Goal: Task Accomplishment & Management: Use online tool/utility

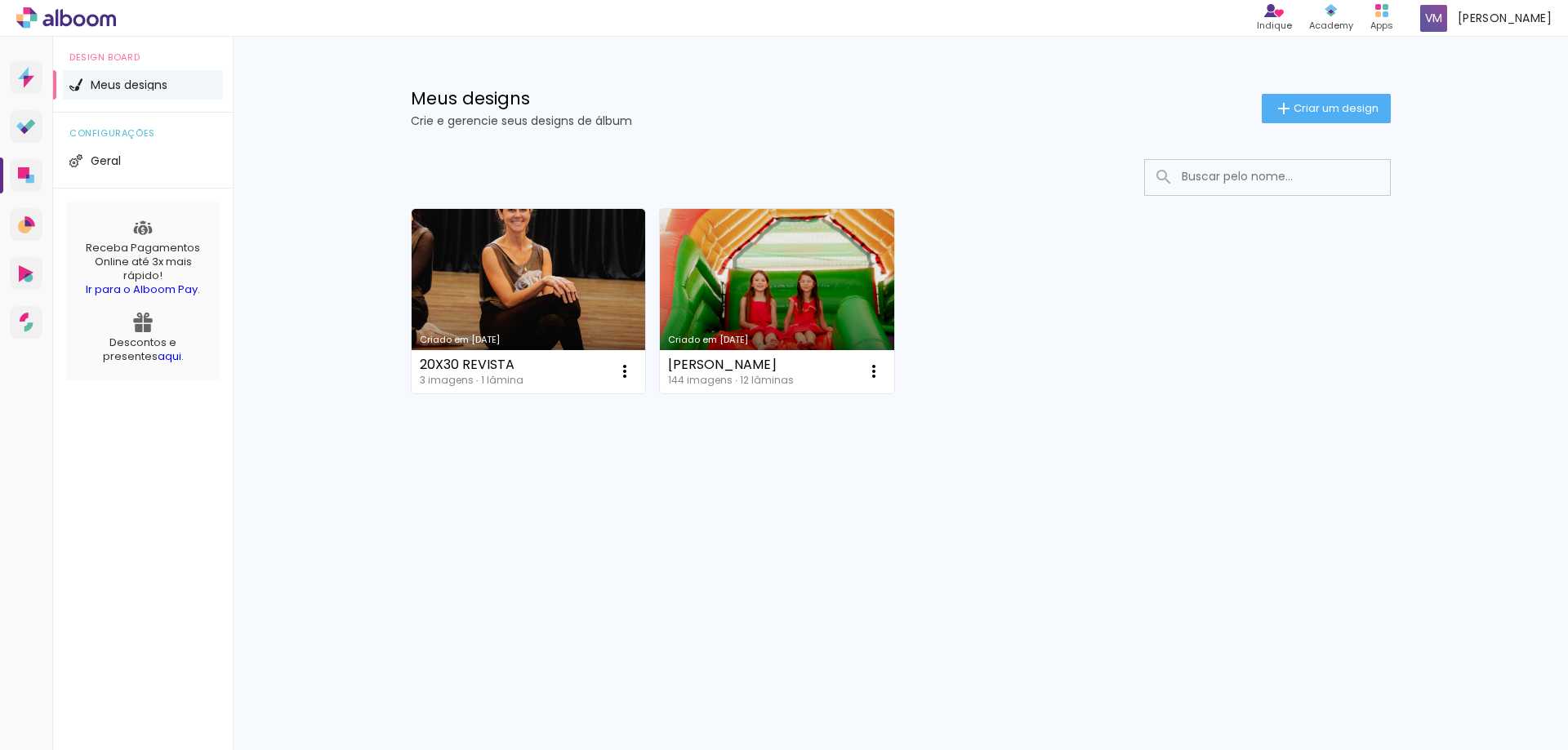
click at [570, 300] on link "Criado em [DATE]" at bounding box center [528, 301] width 235 height 184
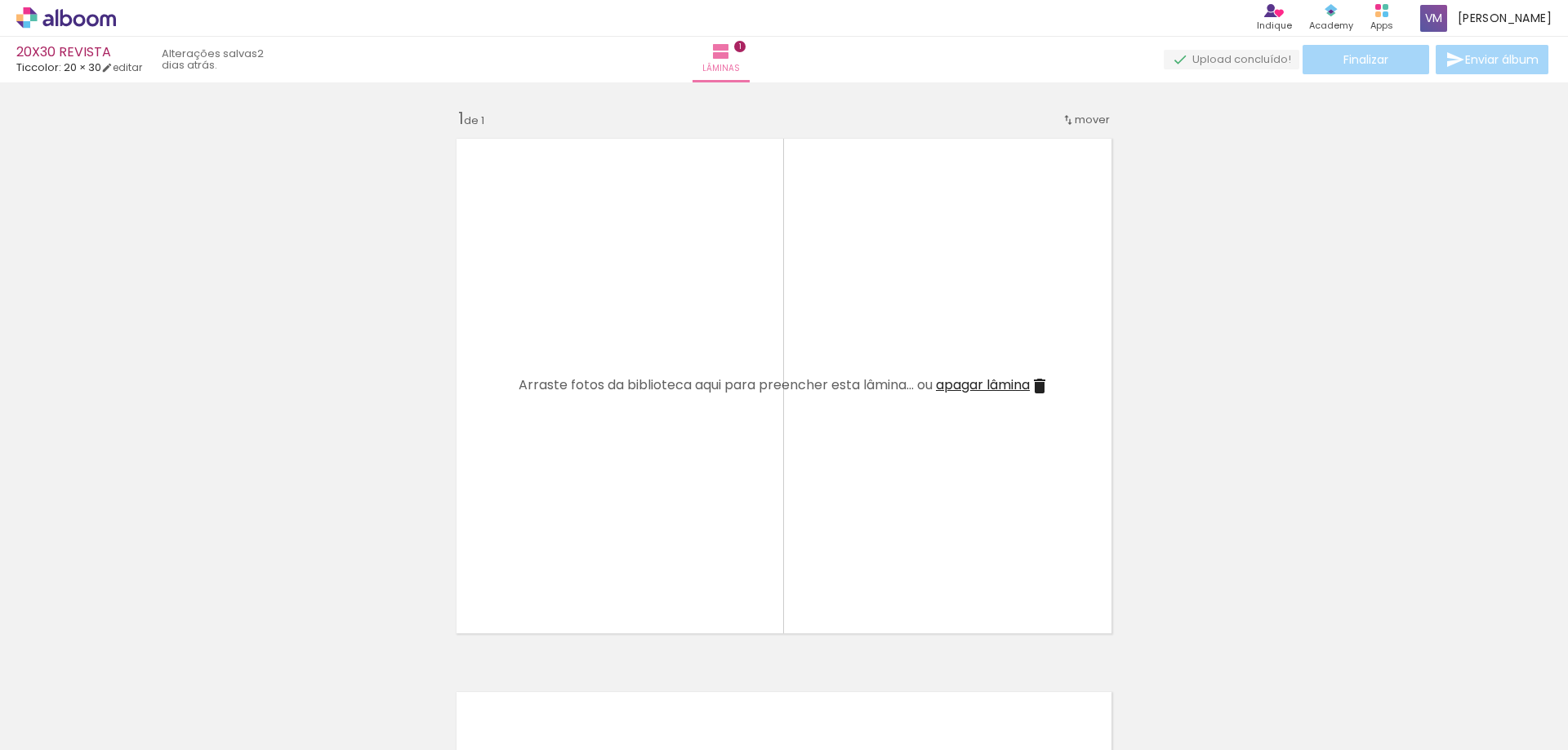
click at [134, 65] on link "editar" at bounding box center [121, 66] width 40 height 13
type input "1"
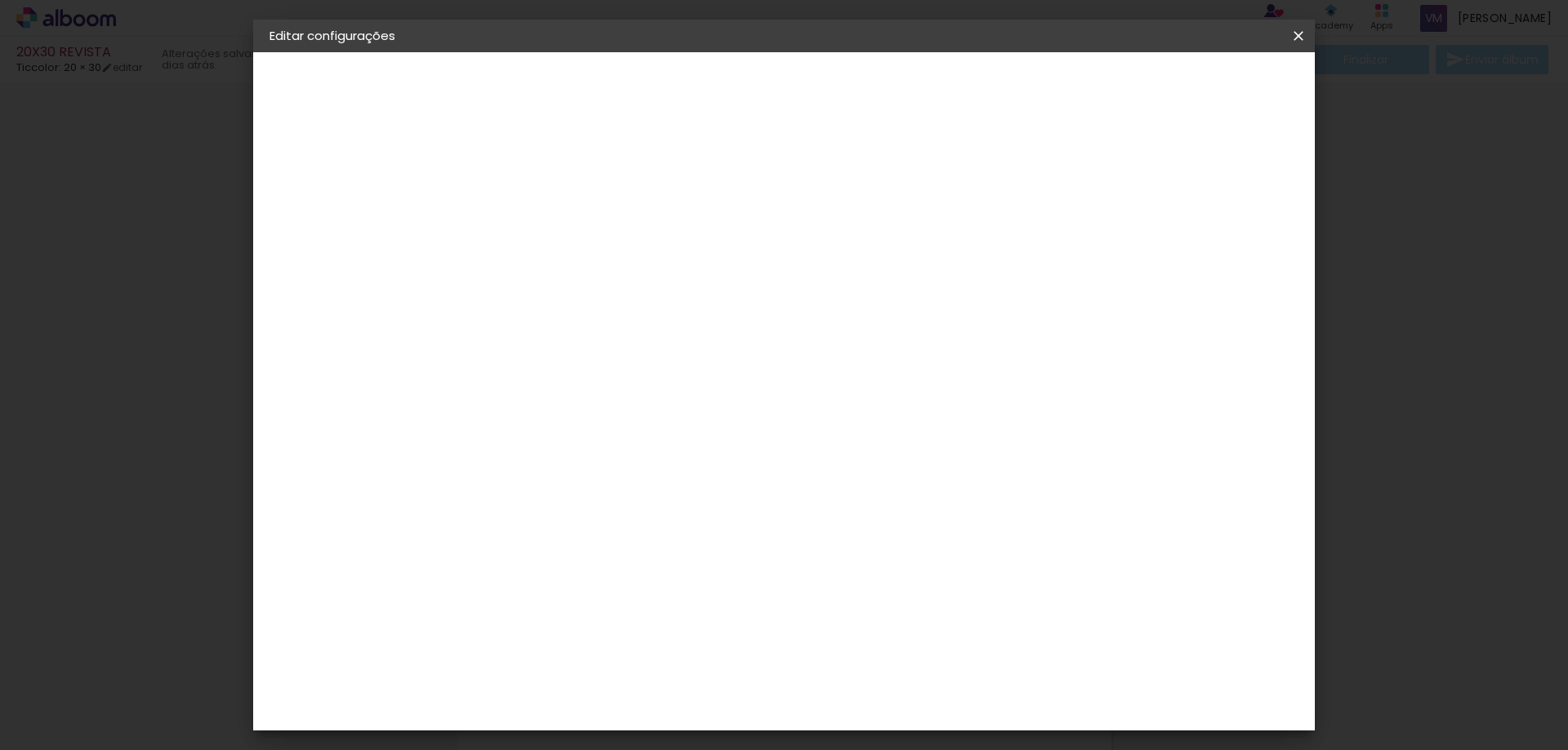
click at [367, 244] on paper-button "20 × 30 30.3 × 39.8 cm" at bounding box center [359, 238] width 179 height 32
click at [331, 243] on small "30.3 × 39.8 cm" at bounding box center [354, 238] width 70 height 10
click at [625, 264] on div "Escolha o tamanho" at bounding box center [578, 302] width 94 height 76
click at [625, 265] on div "Escolha o tamanho" at bounding box center [578, 302] width 94 height 76
click at [625, 269] on div "Escolha o tamanho" at bounding box center [578, 302] width 94 height 76
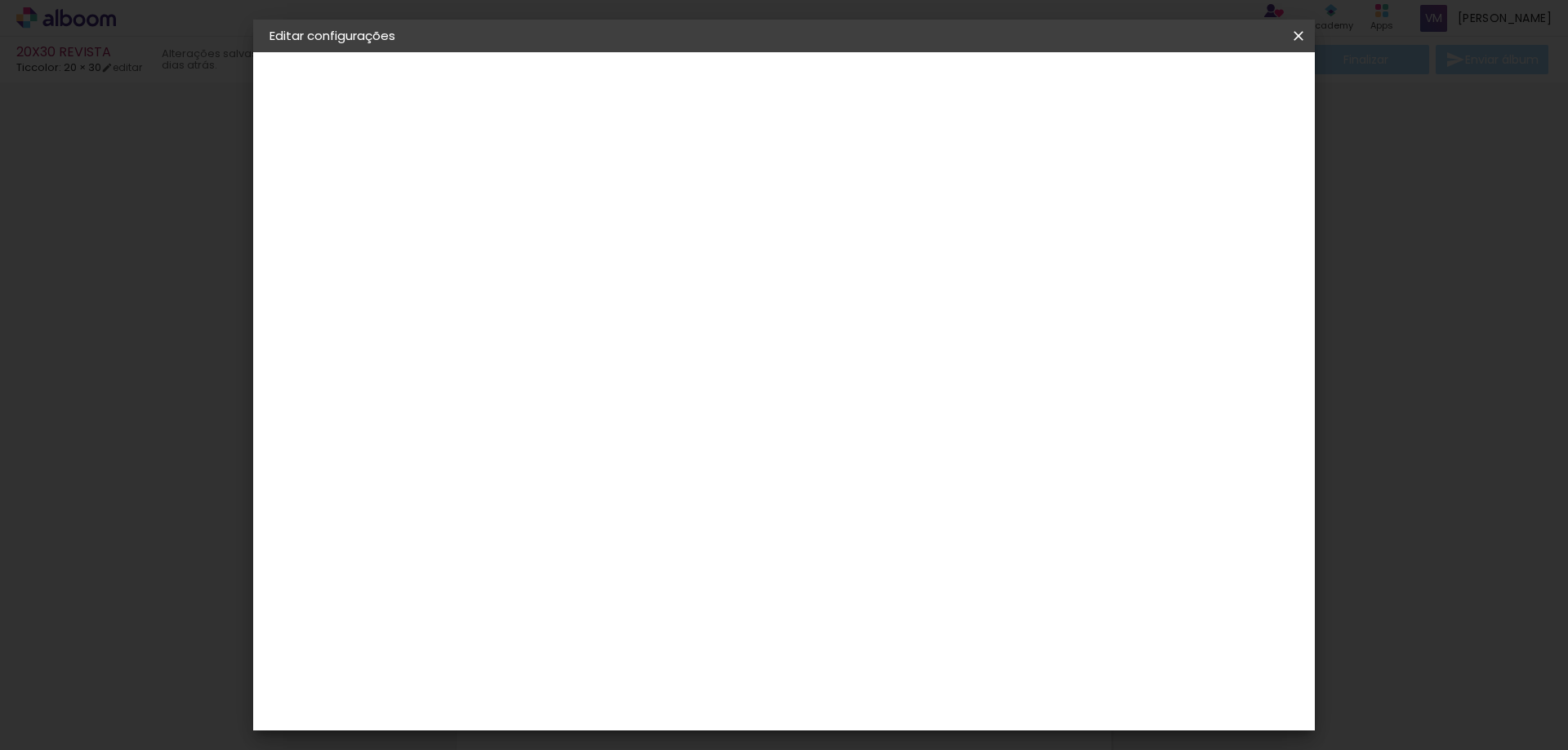
click at [625, 273] on div "Escolha o tamanho" at bounding box center [578, 302] width 94 height 76
click at [309, 207] on paper-button at bounding box center [359, 201] width 179 height 32
click at [564, 325] on paper-input-container at bounding box center [578, 311] width 176 height 37
type input "ti"
type paper-input "ti"
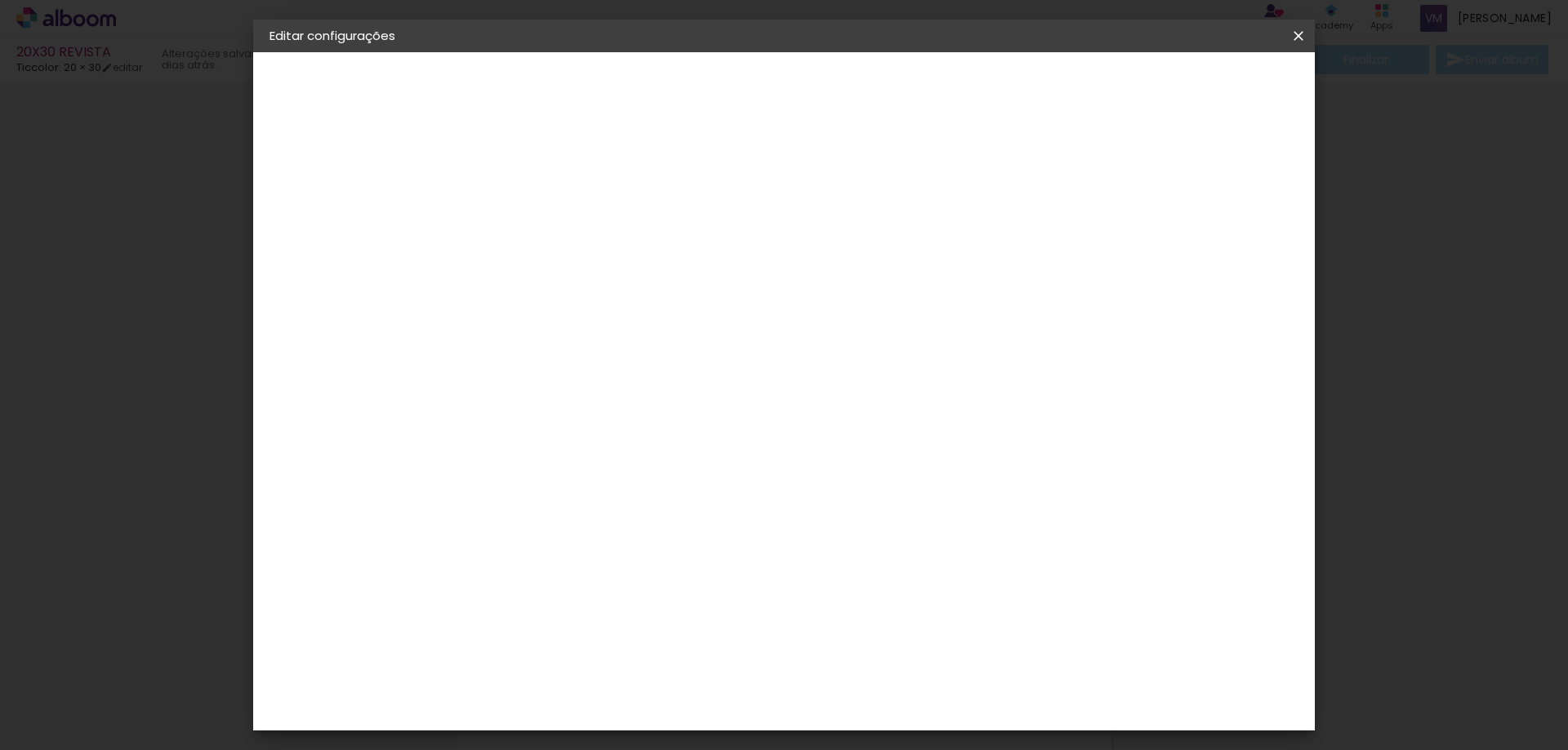
click at [579, 497] on div "Ticcolor" at bounding box center [552, 503] width 52 height 13
click at [0, 0] on slot "Avançar" at bounding box center [0, 0] width 0 height 0
click at [600, 272] on input "text" at bounding box center [568, 285] width 64 height 25
click at [0, 0] on slot "Prime" at bounding box center [0, 0] width 0 height 0
type input "Prime"
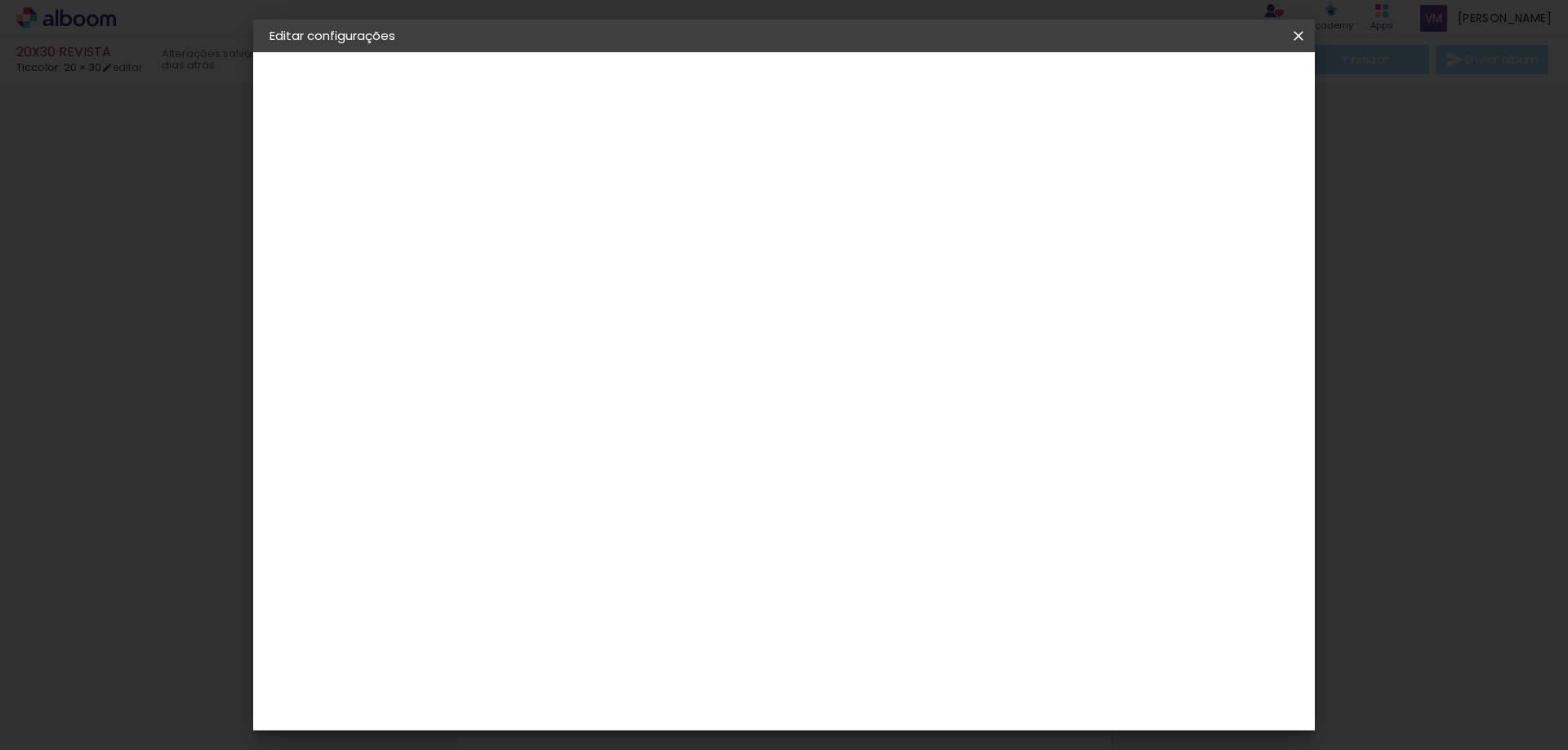
click at [647, 464] on span "20 × 30" at bounding box center [608, 486] width 76 height 43
click at [0, 0] on slot "Avançar" at bounding box center [0, 0] width 0 height 0
click at [1171, 181] on div "Mostrar sangria" at bounding box center [1158, 176] width 109 height 21
type paper-checkbox "on"
click at [1171, 181] on div "Mostrar sangria" at bounding box center [1158, 176] width 109 height 21
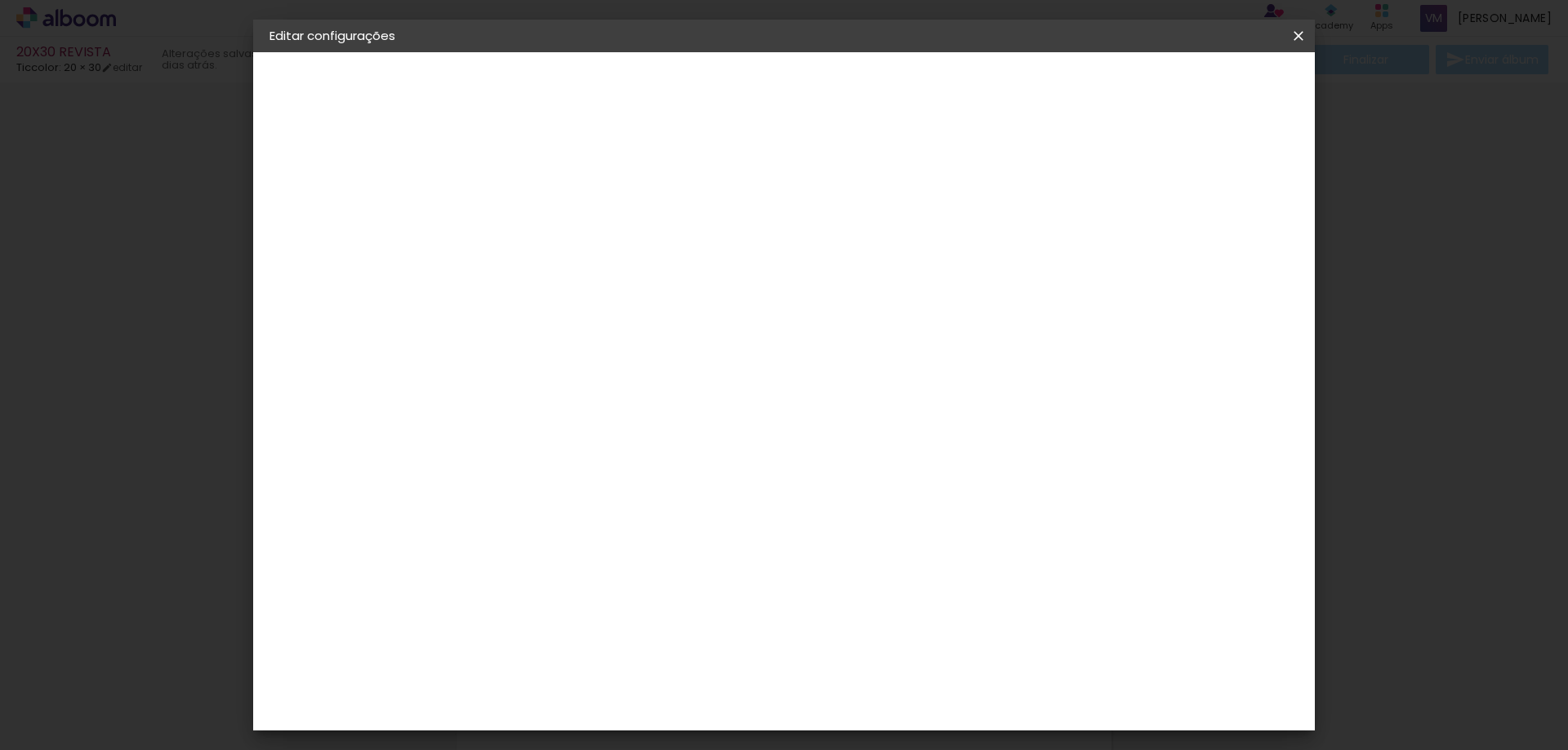
drag, startPoint x: 1174, startPoint y: 98, endPoint x: 1180, endPoint y: 87, distance: 12.5
click at [1179, 89] on paper-button "Salvar configurações" at bounding box center [1136, 86] width 154 height 28
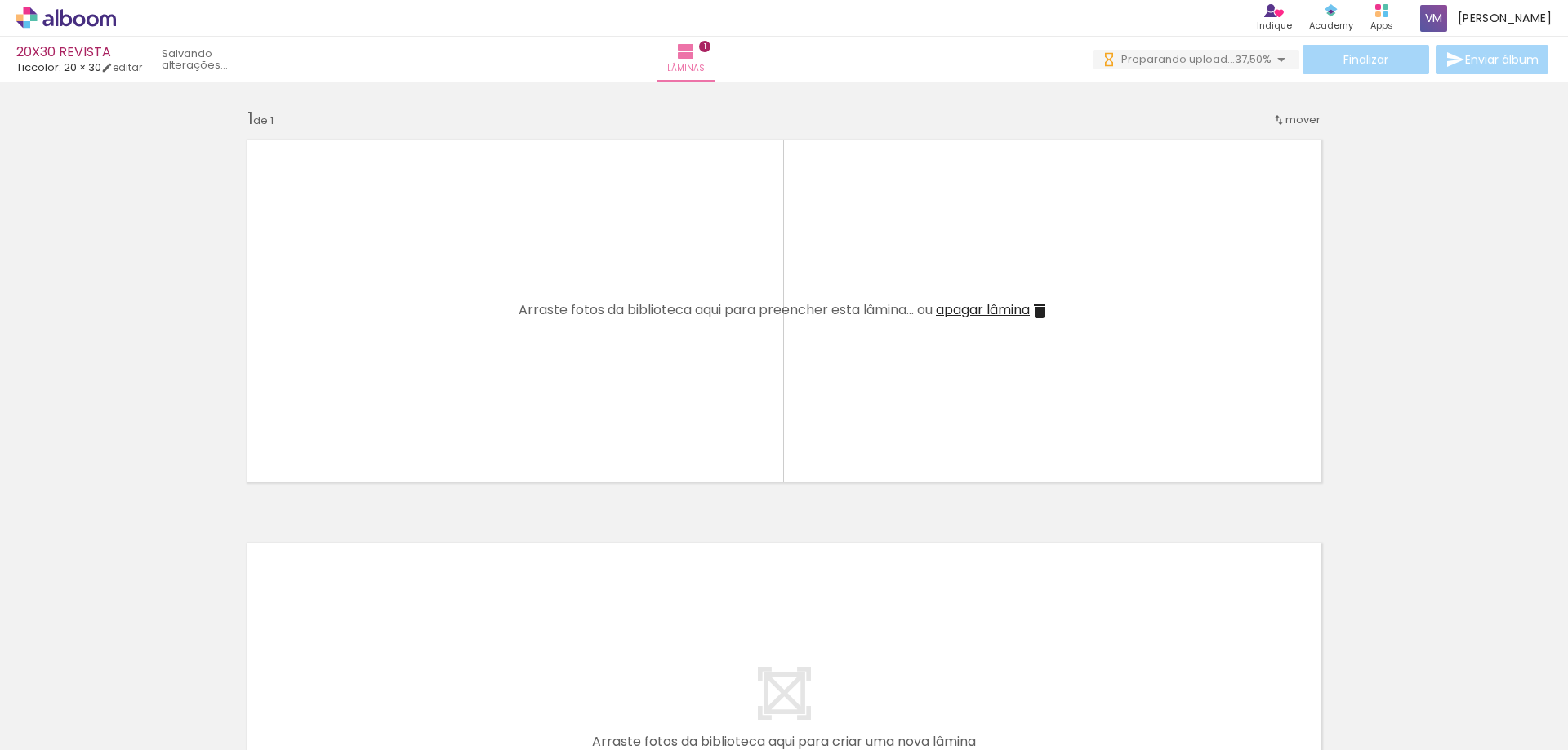
click at [346, 715] on div at bounding box center [346, 695] width 54 height 81
click at [310, 661] on quentale-thumb at bounding box center [346, 695] width 92 height 94
click at [225, 672] on quentale-thumb at bounding box center [255, 695] width 92 height 94
click at [127, 659] on quentale-thumb at bounding box center [164, 695] width 92 height 94
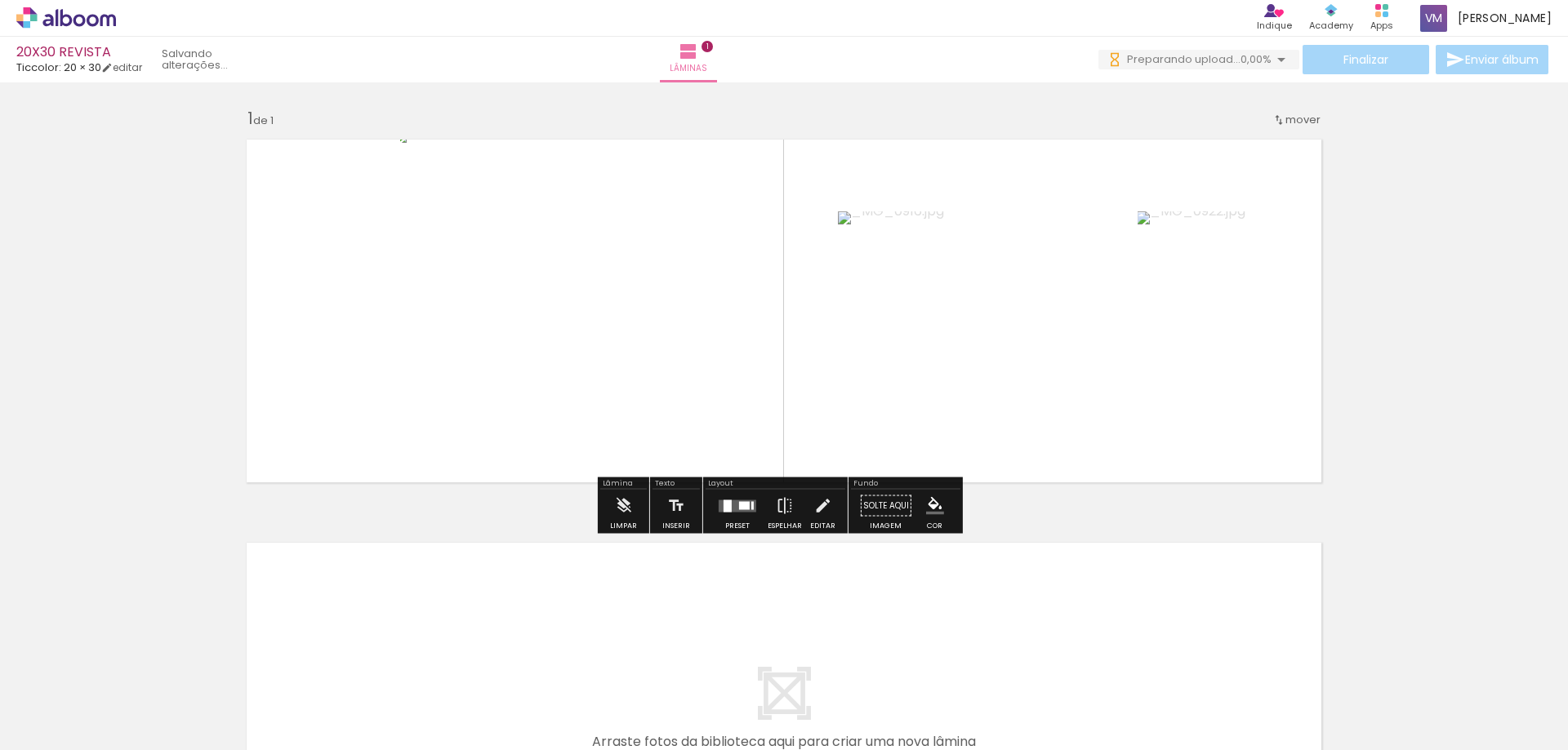
click at [0, 0] on div "Confirmar Cancelar" at bounding box center [0, 0] width 0 height 0
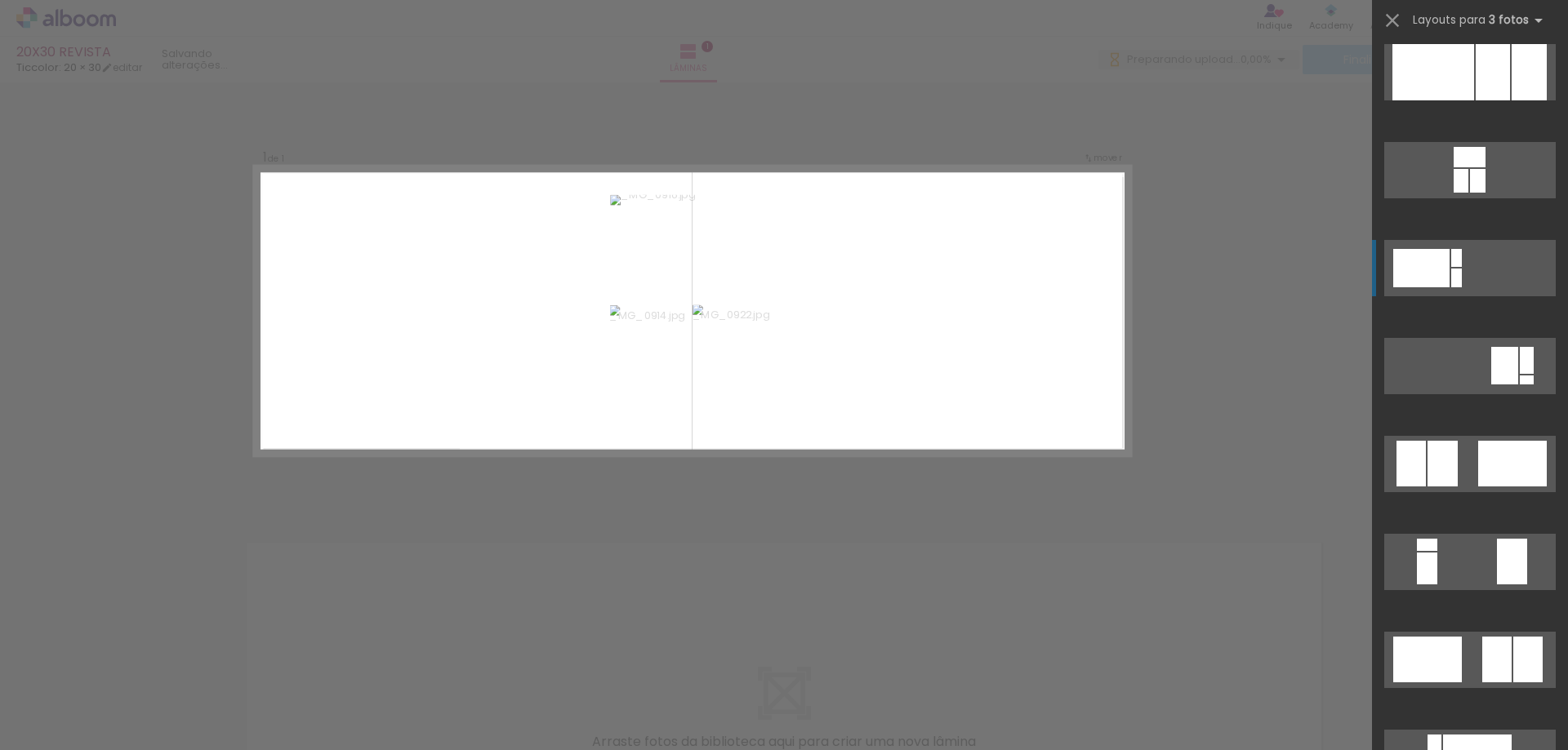
scroll to position [207, 0]
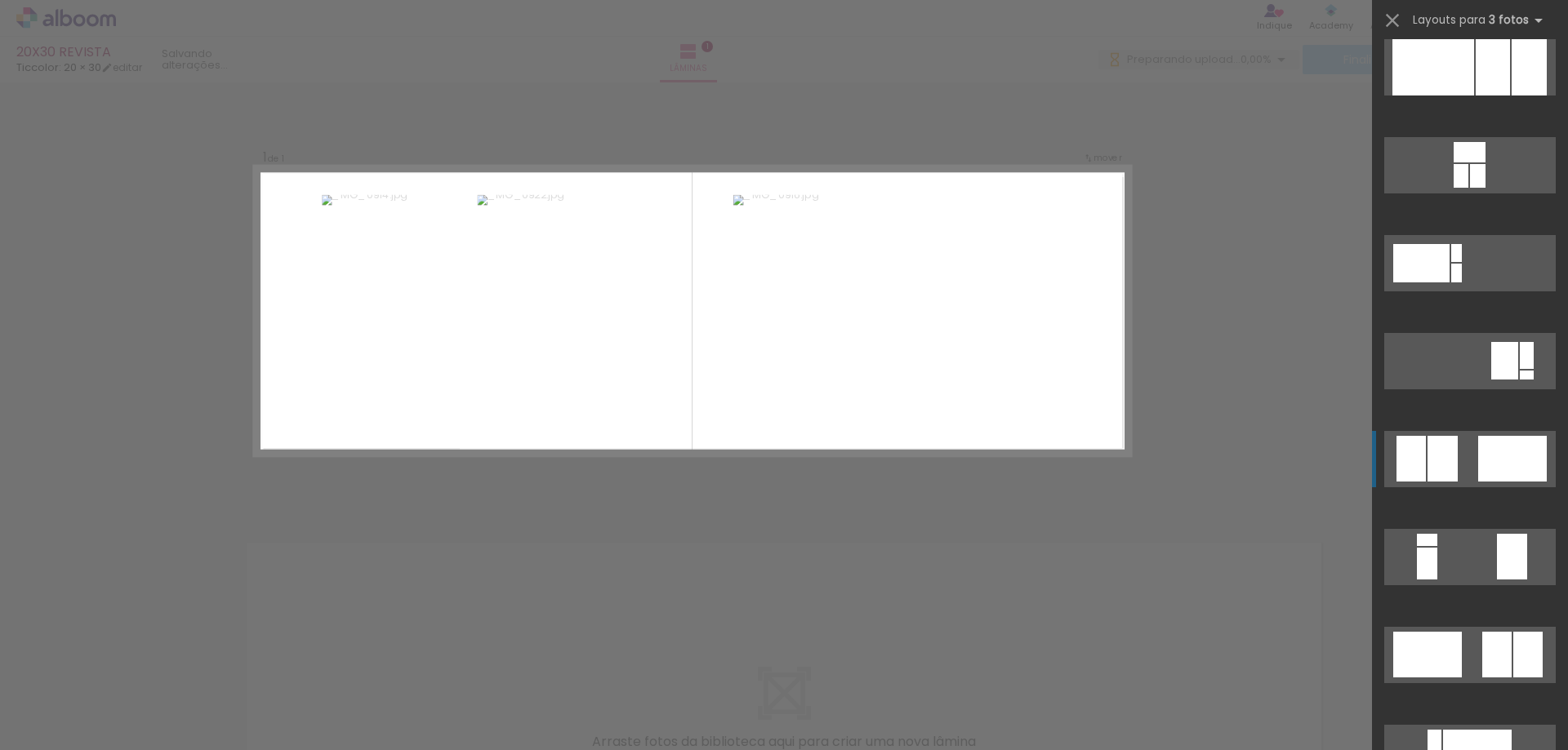
click at [1452, 462] on quentale-layouter at bounding box center [1470, 459] width 172 height 57
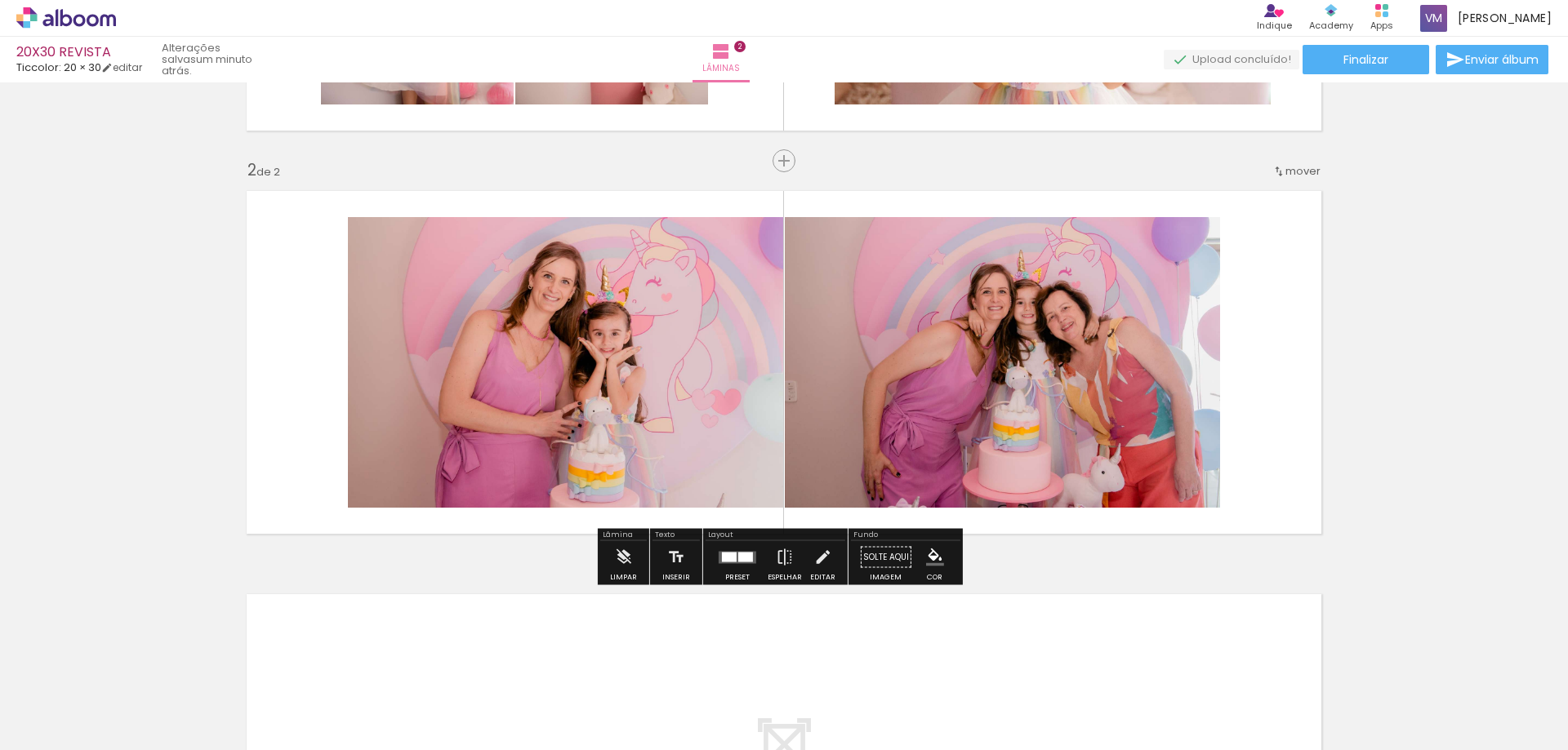
scroll to position [220, 0]
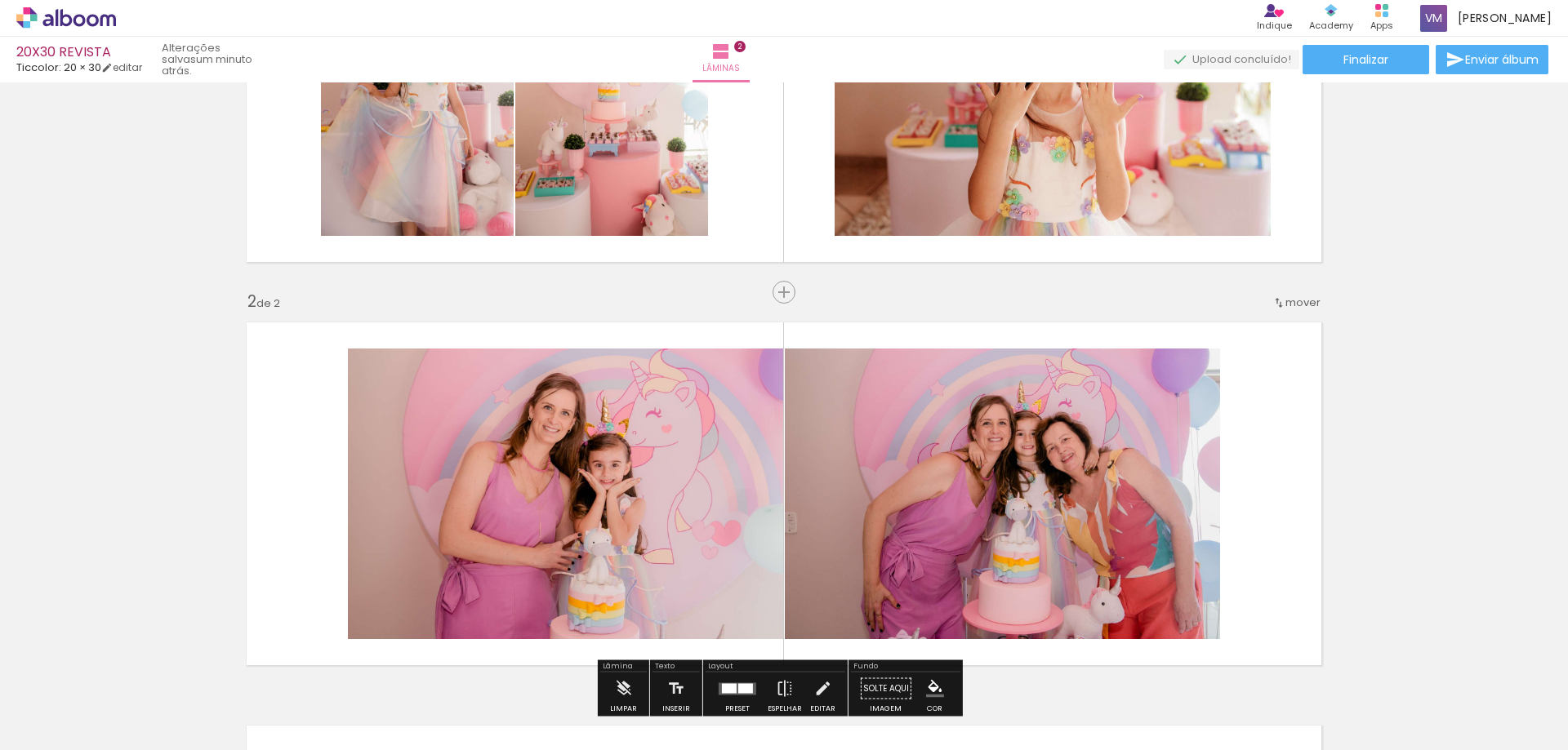
click at [793, 297] on span "Inserir lâmina" at bounding box center [825, 293] width 64 height 11
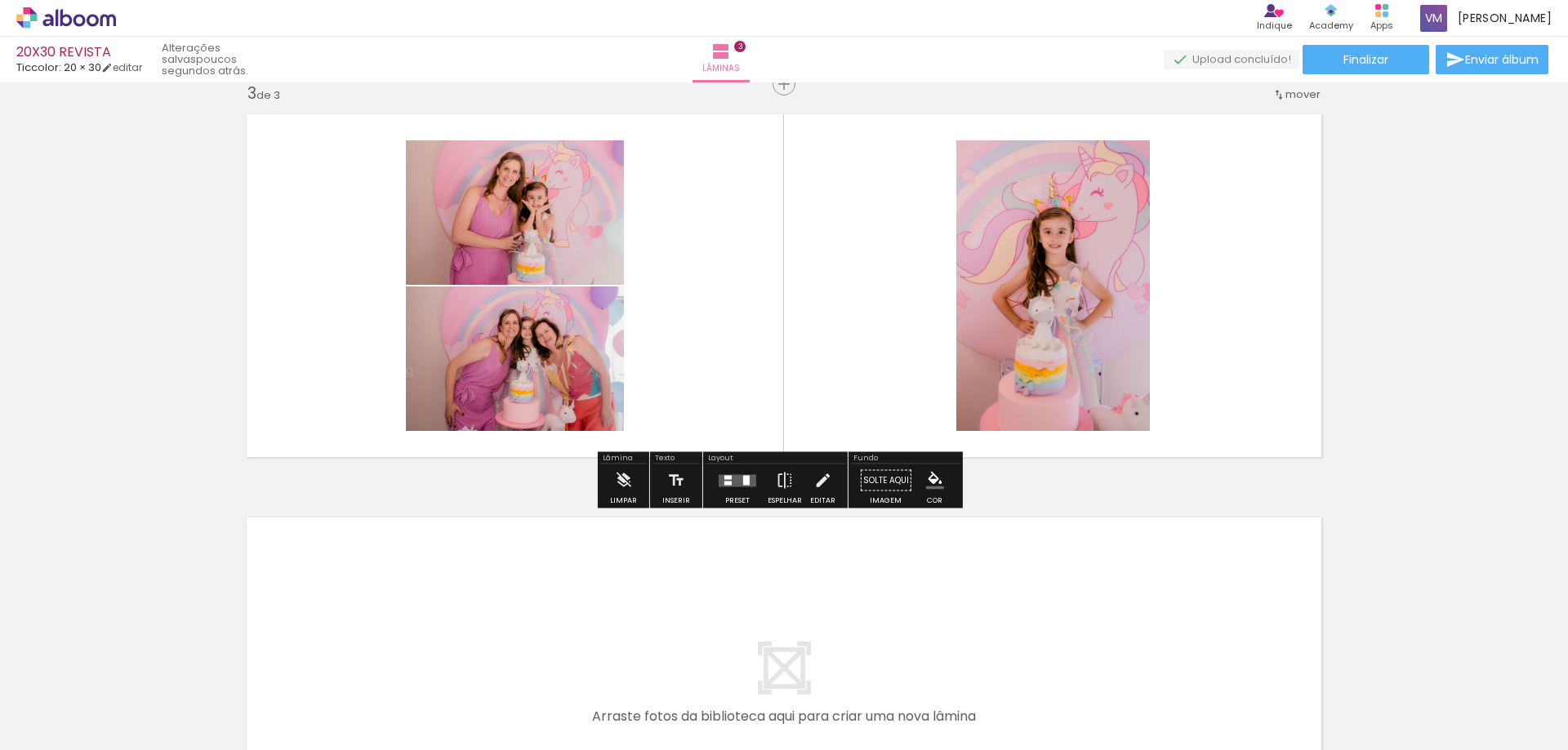
scroll to position [842, 0]
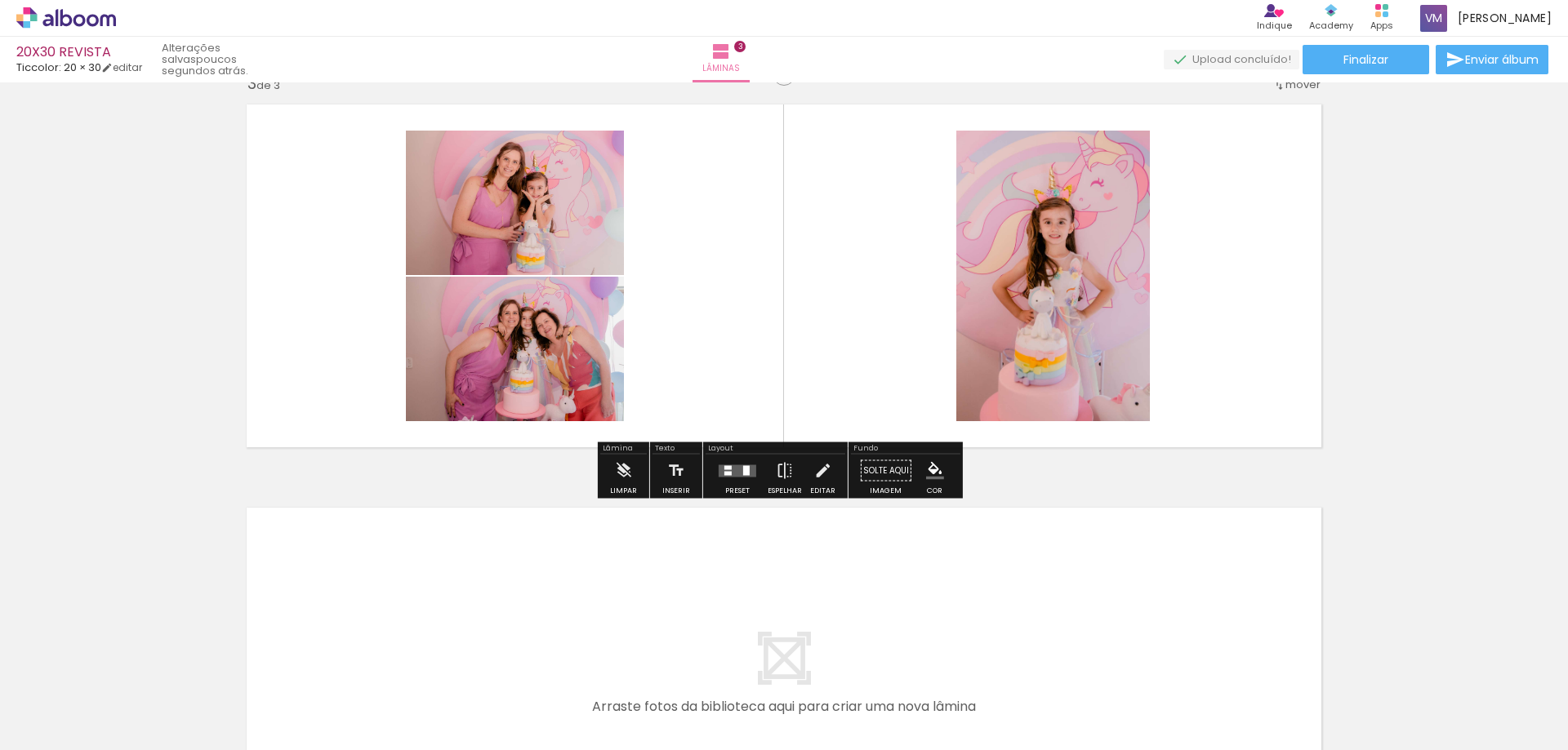
click at [0, 0] on div "Confirmar Cancelar" at bounding box center [0, 0] width 0 height 0
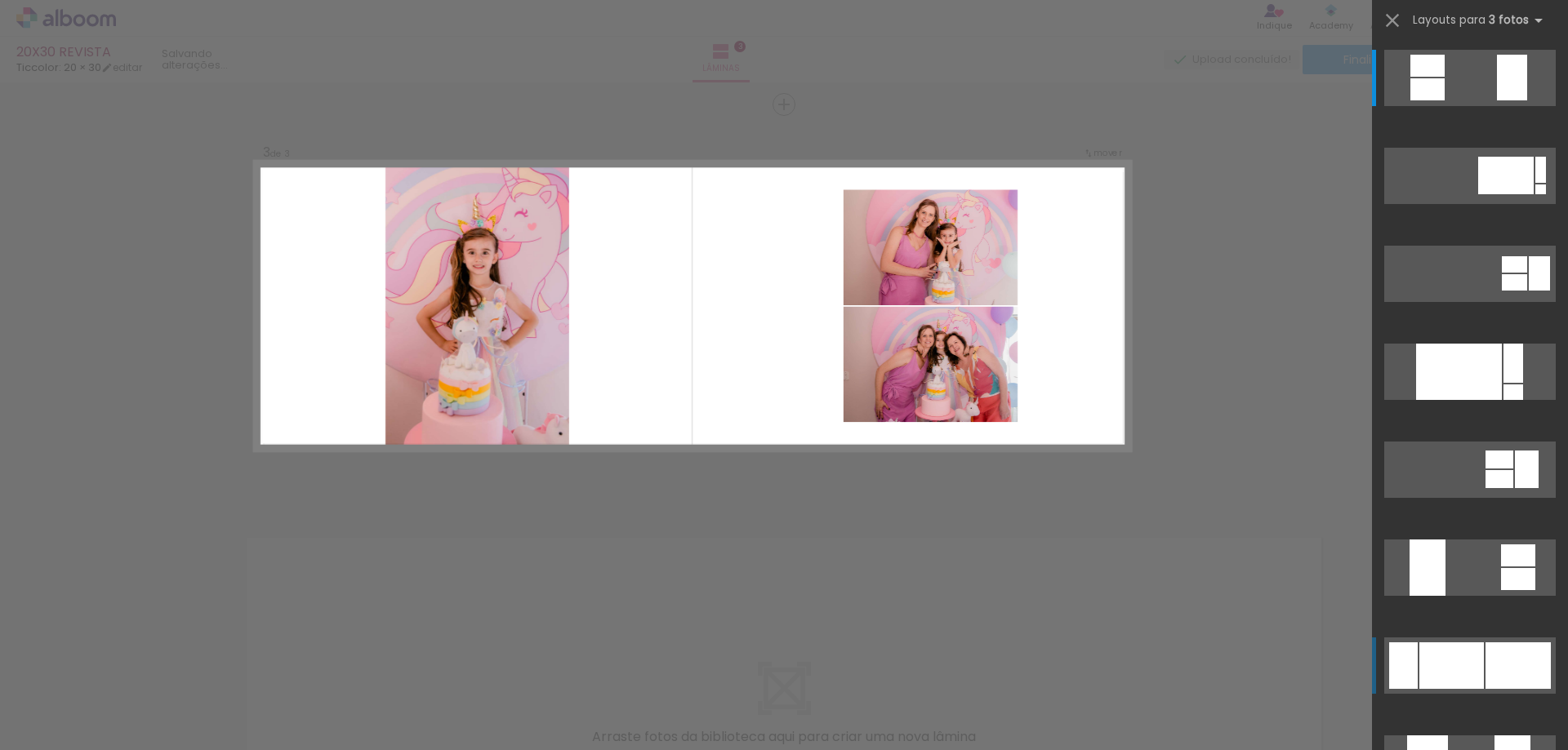
scroll to position [753, 0]
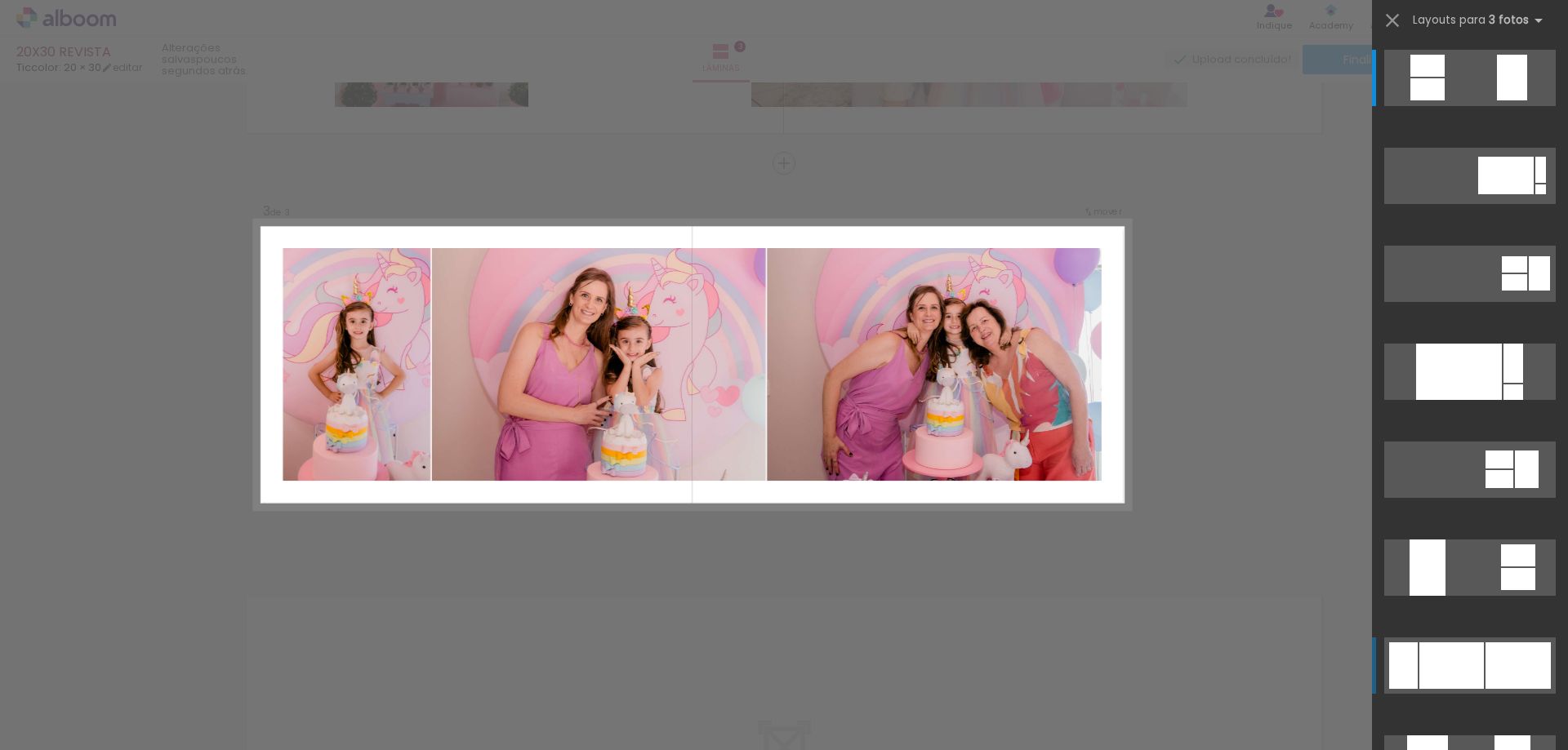
click at [1448, 656] on div at bounding box center [1452, 666] width 65 height 47
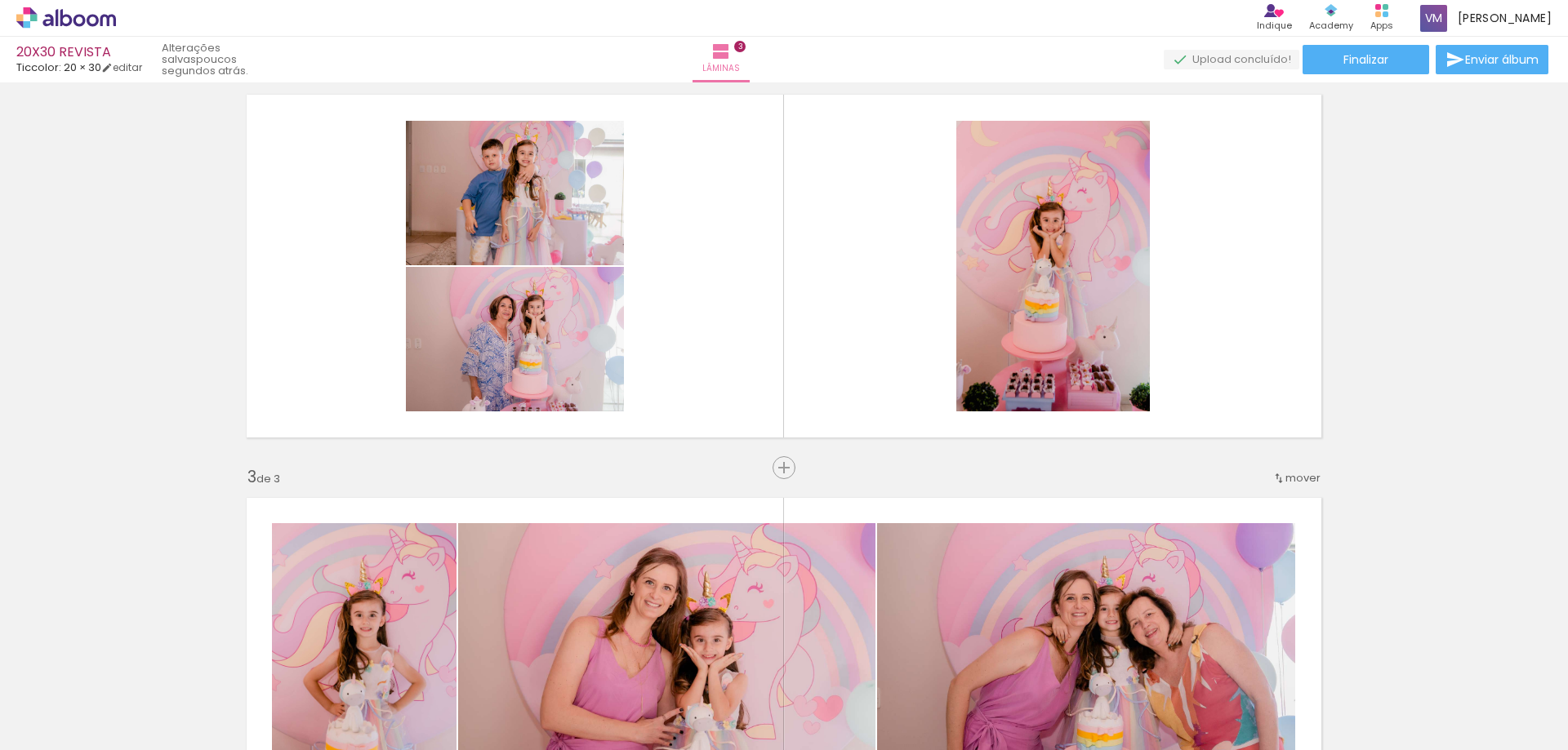
scroll to position [0, 456]
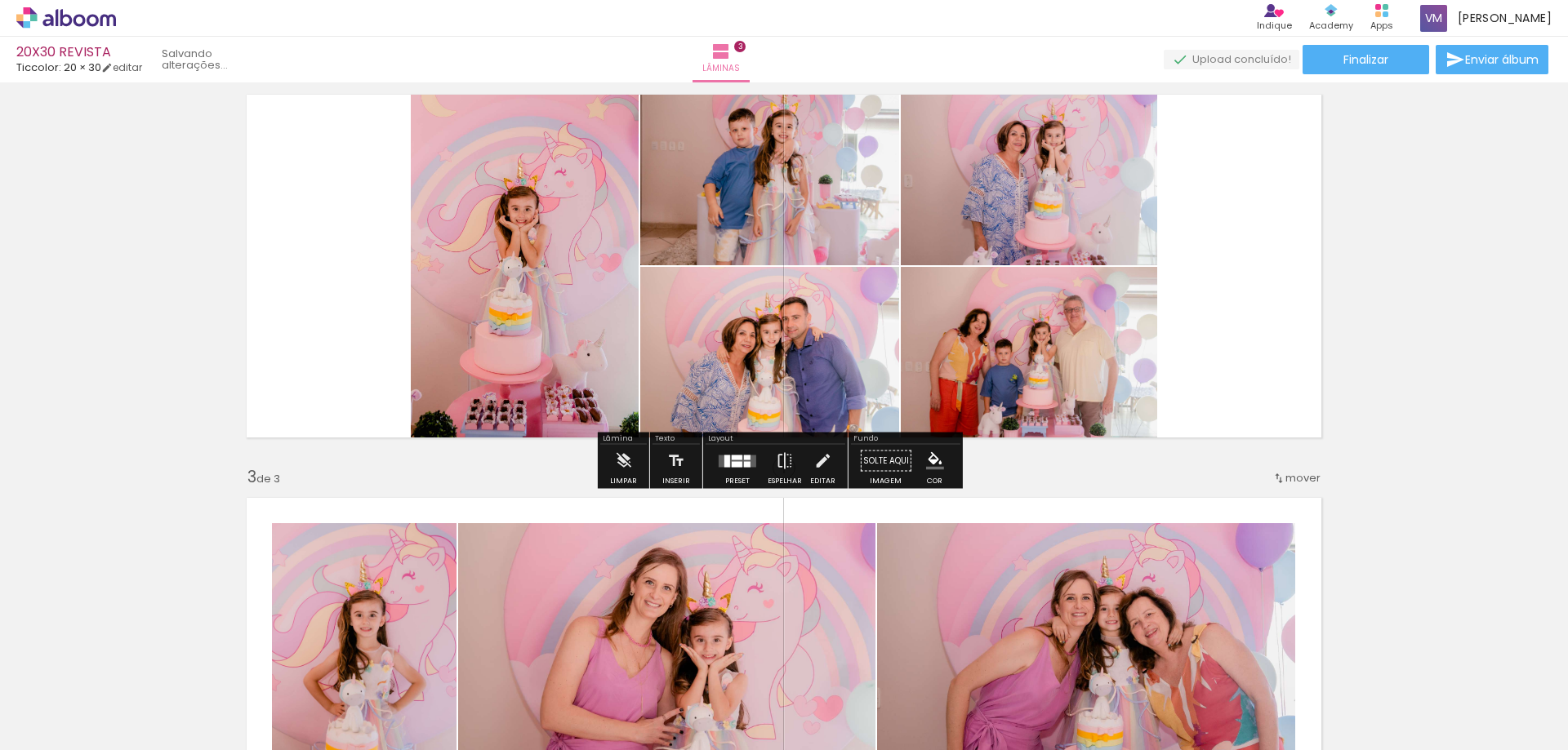
click at [1059, 225] on div at bounding box center [1028, 175] width 270 height 181
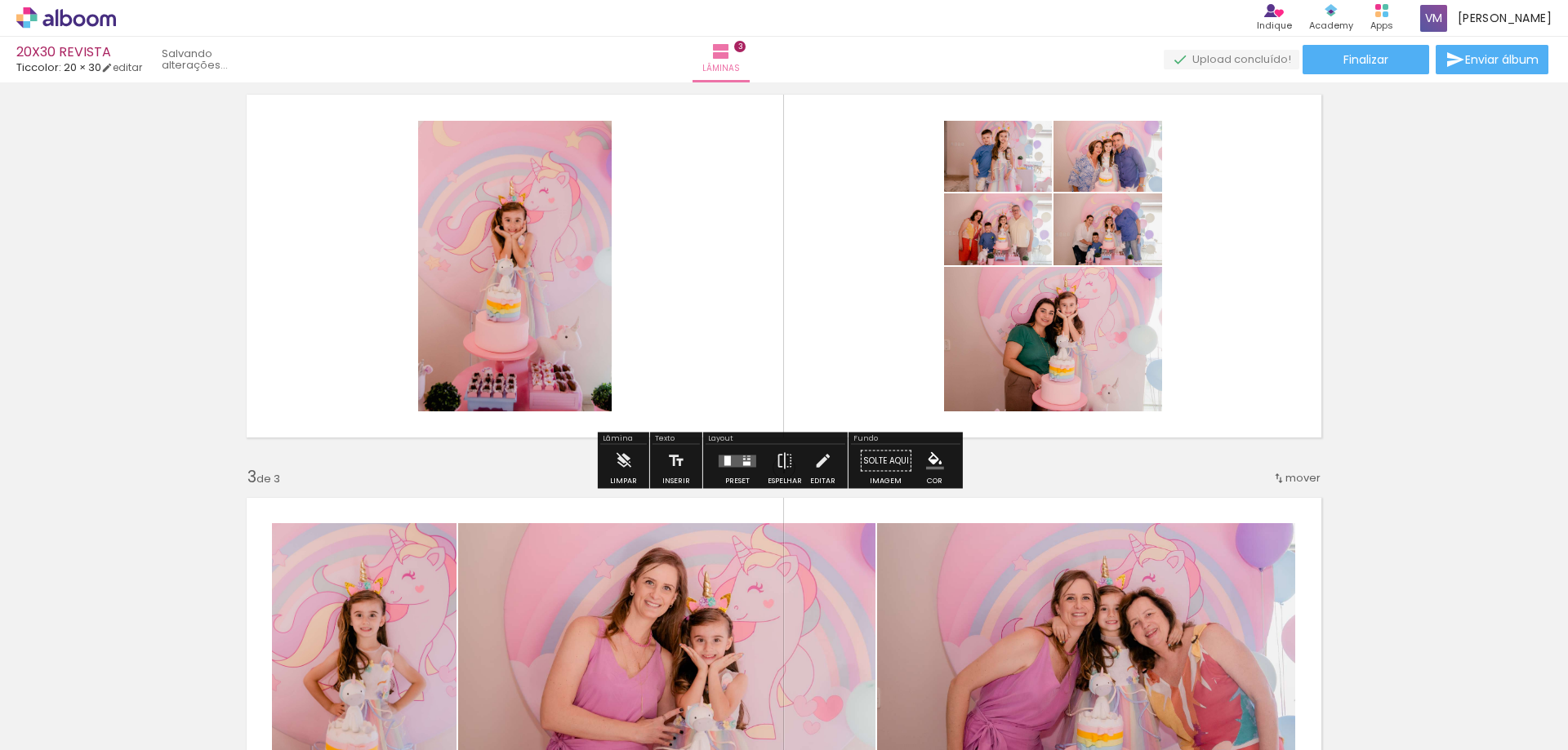
click at [0, 0] on div "Confirmar Cancelar" at bounding box center [0, 0] width 0 height 0
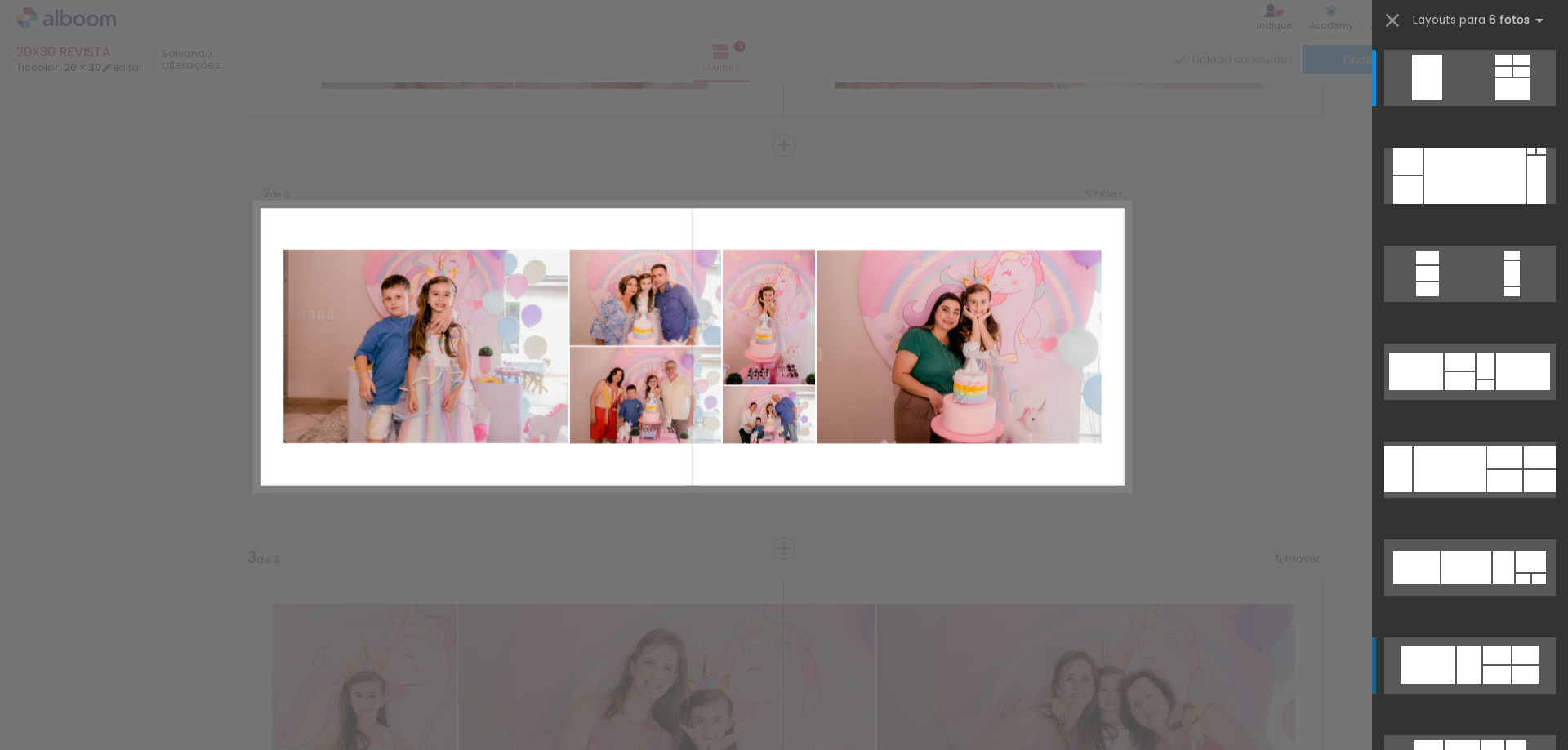
scroll to position [349, 0]
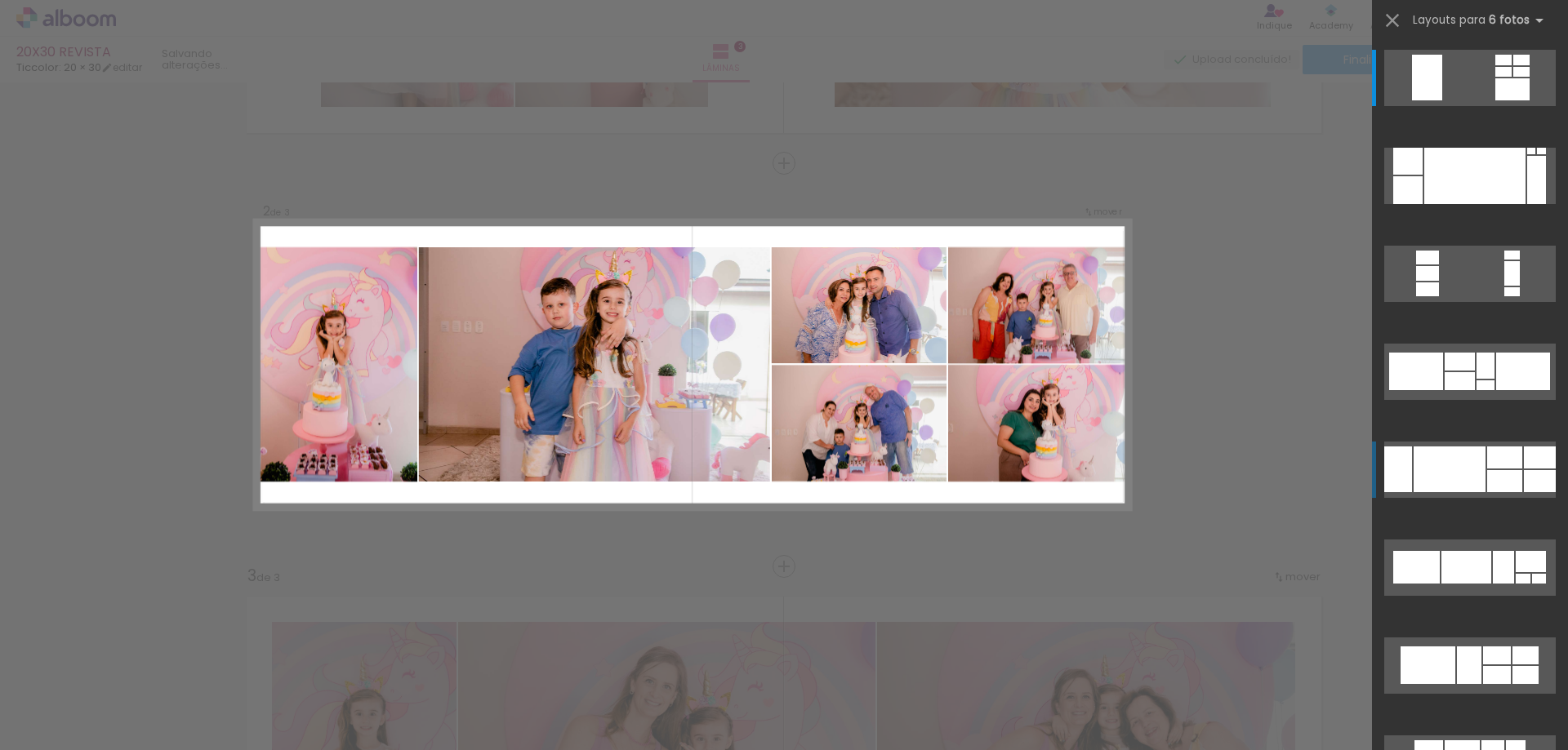
click at [1443, 488] on div at bounding box center [1449, 469] width 72 height 46
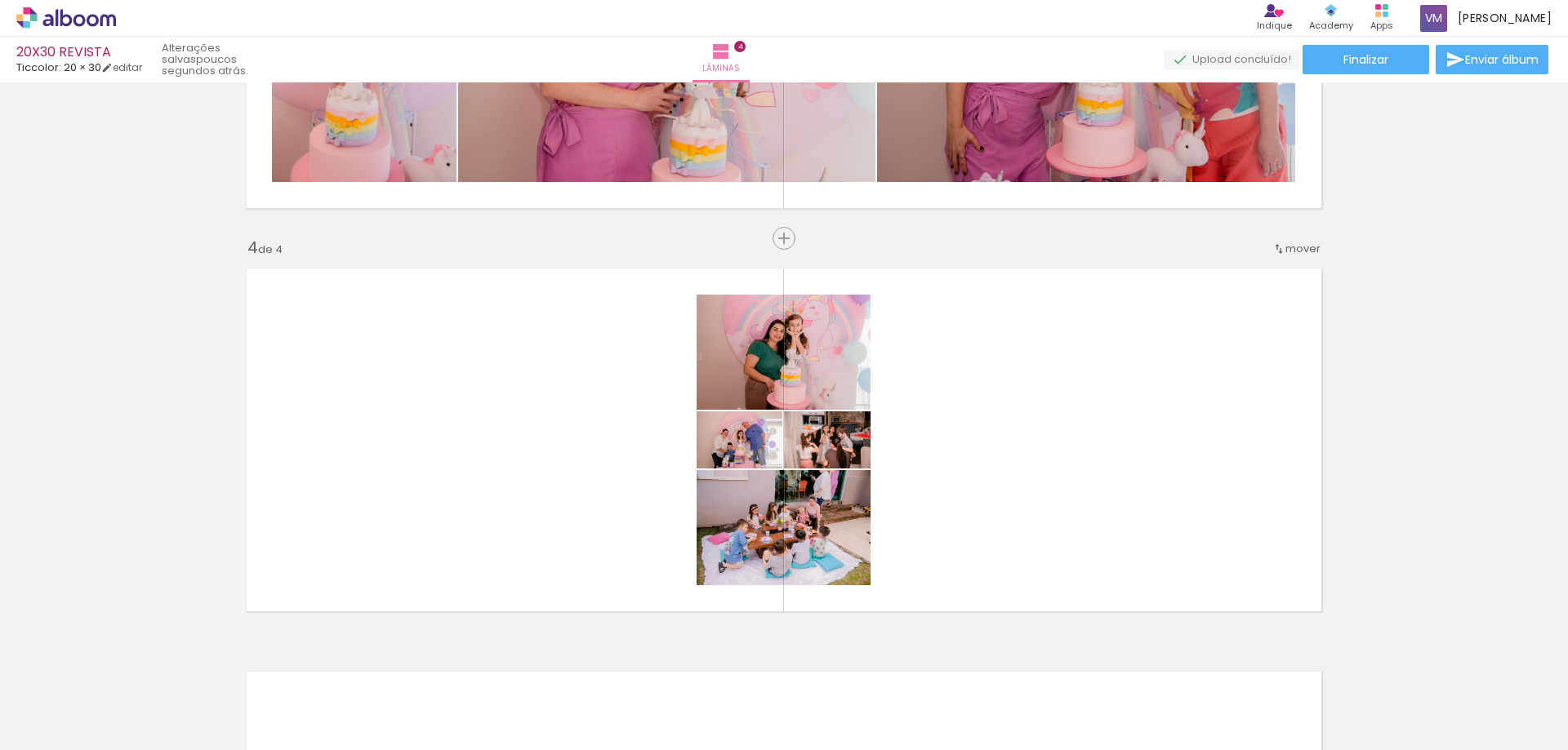
scroll to position [0, 1769]
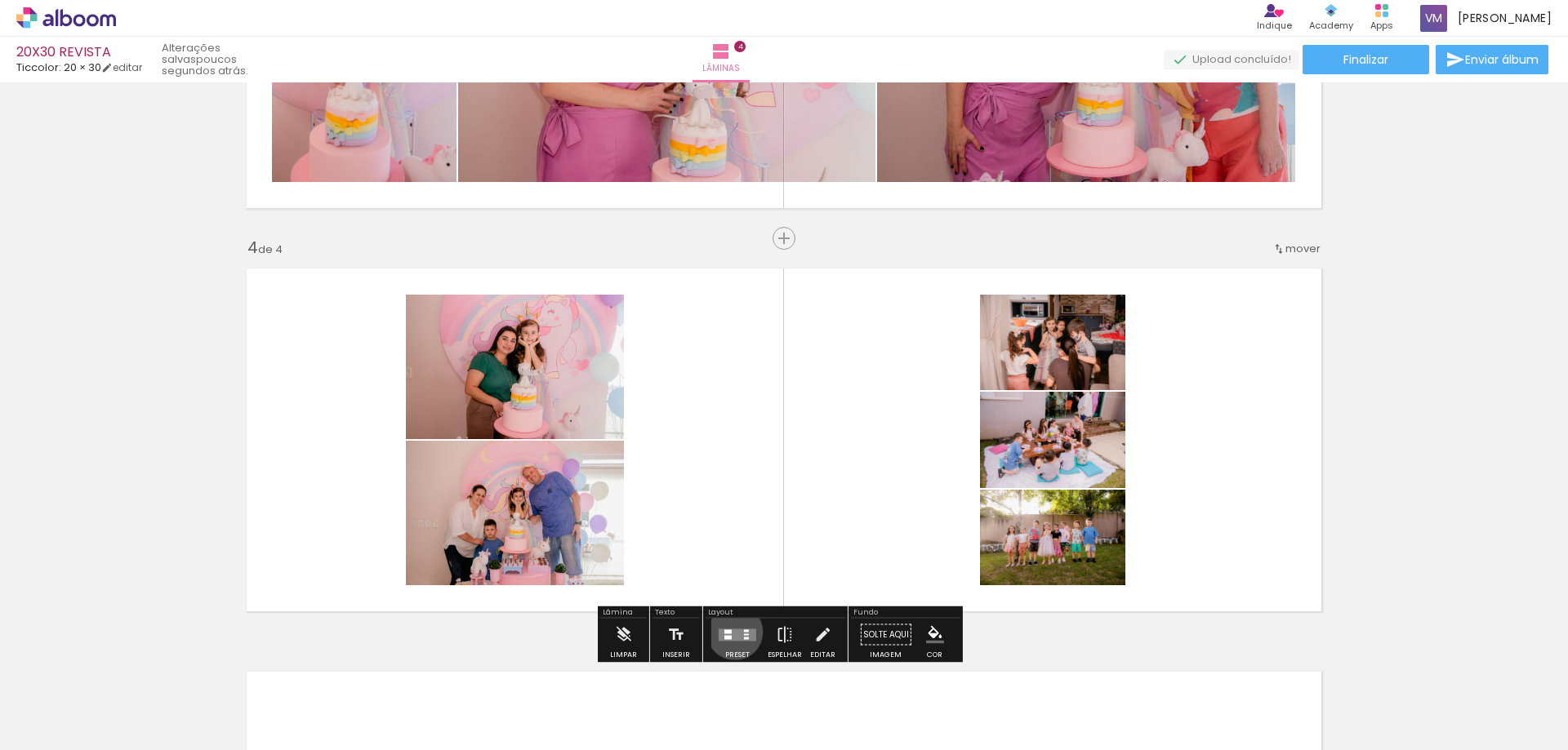
click at [0, 0] on div "Confirmar Cancelar" at bounding box center [0, 0] width 0 height 0
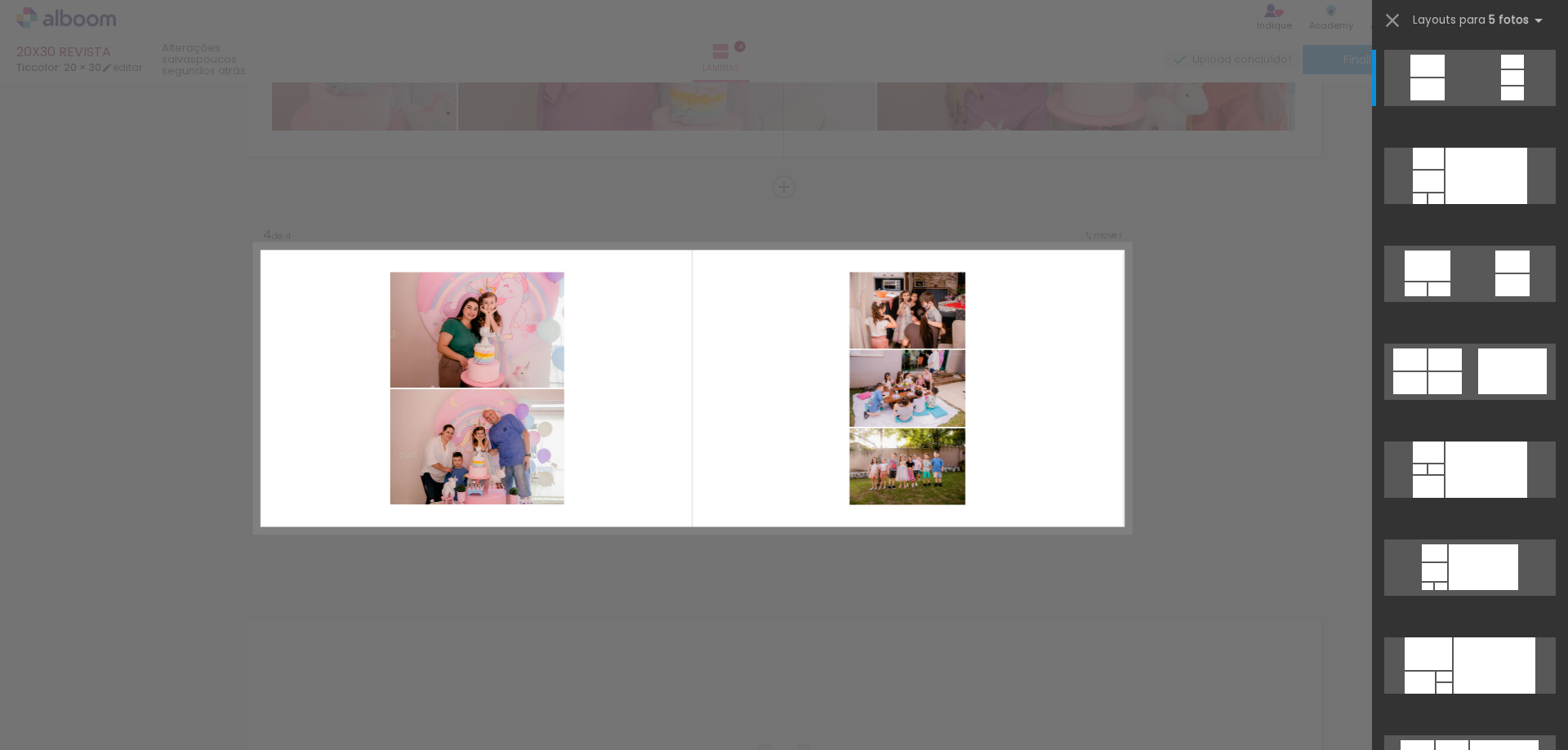
scroll to position [1154, 0]
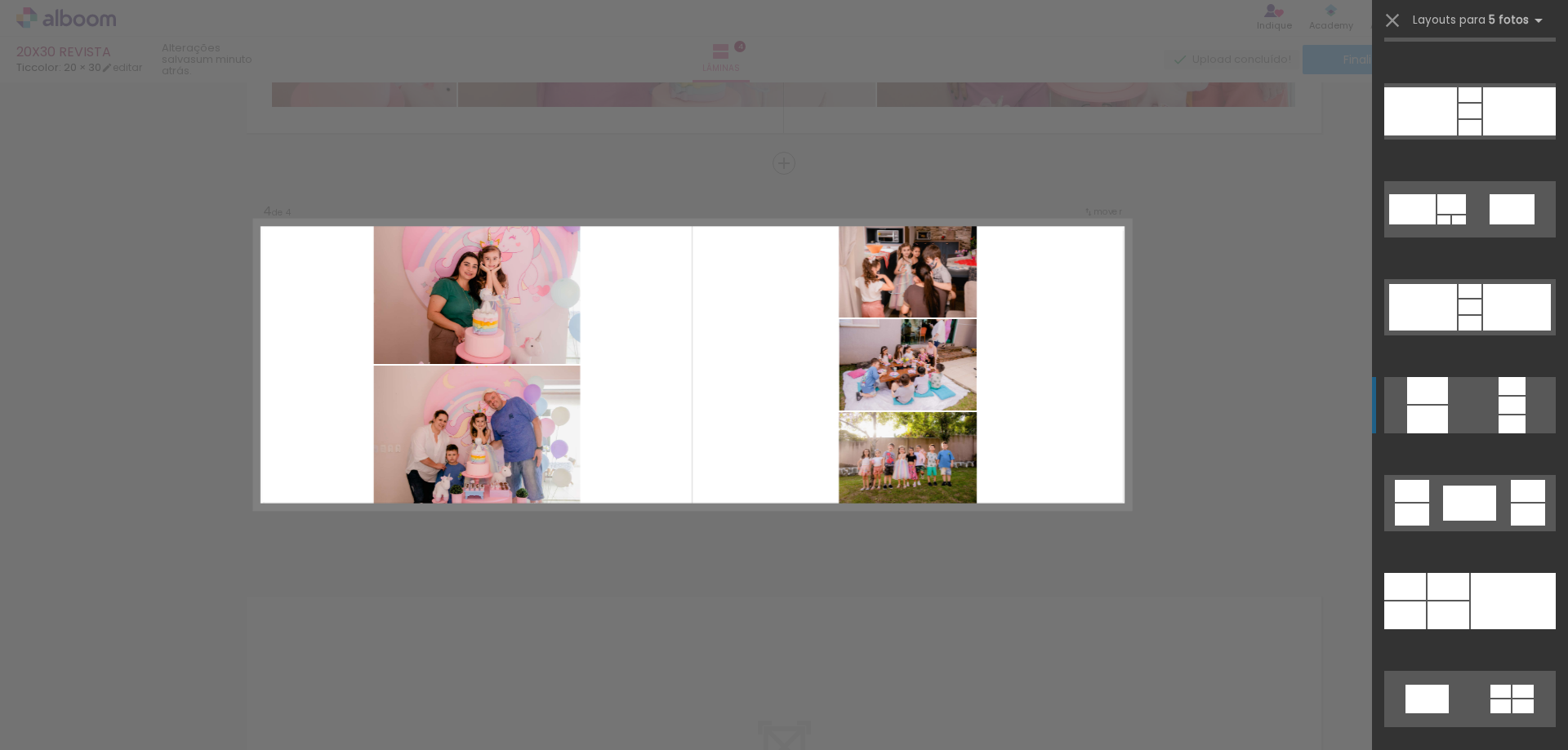
scroll to position [2319, 0]
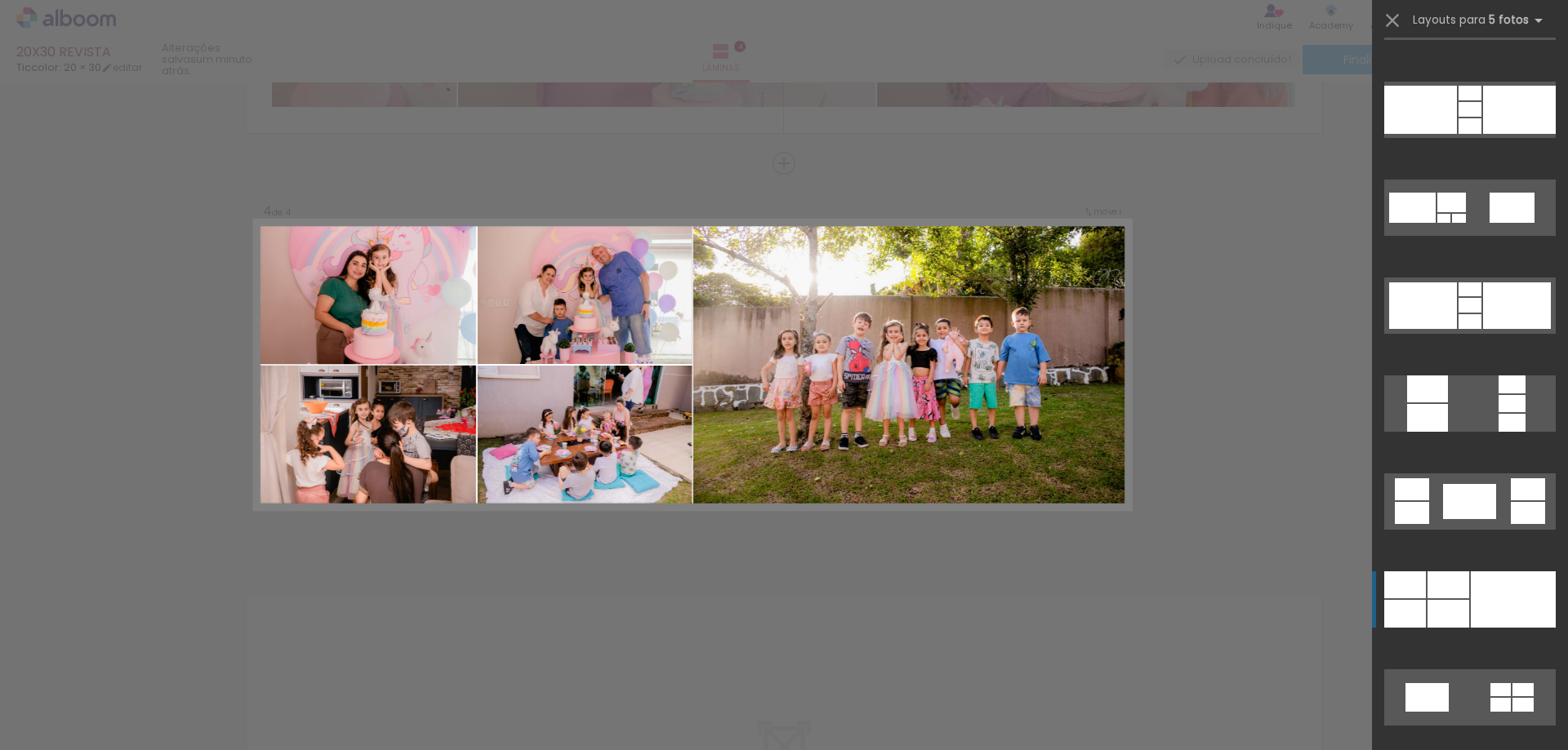
click at [1449, 595] on div at bounding box center [1448, 585] width 41 height 27
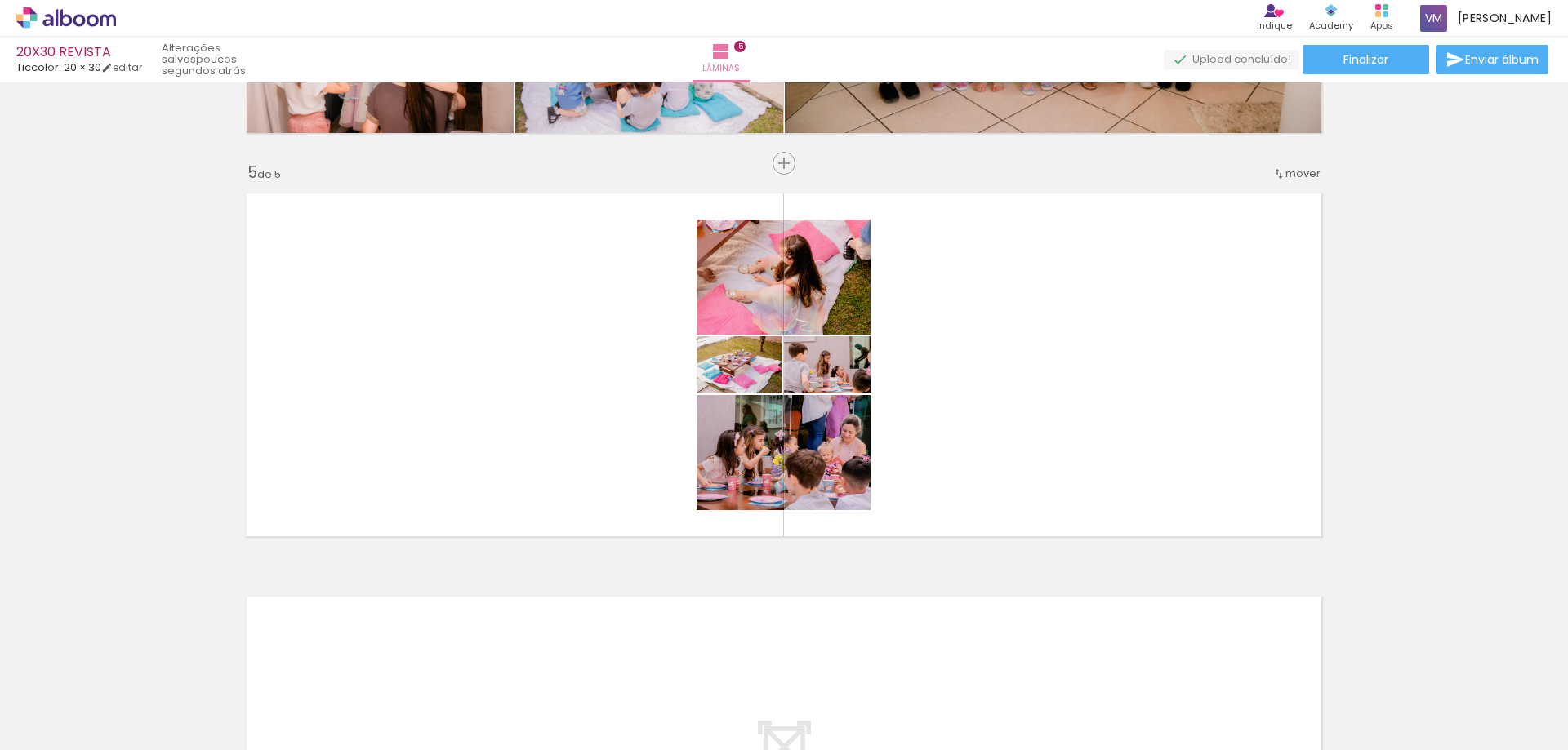
scroll to position [0, 1539]
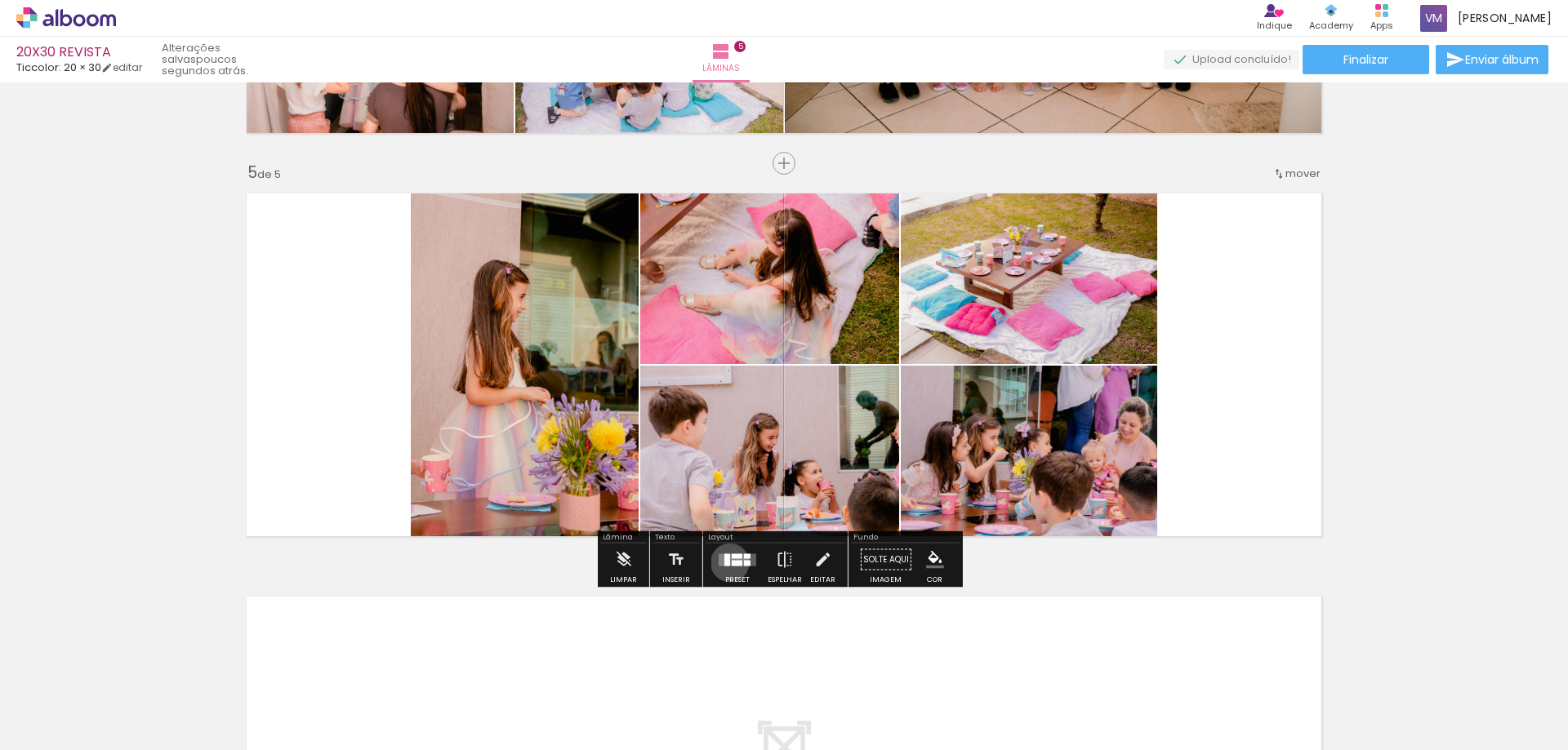
click at [0, 0] on div "Confirmar Cancelar" at bounding box center [0, 0] width 0 height 0
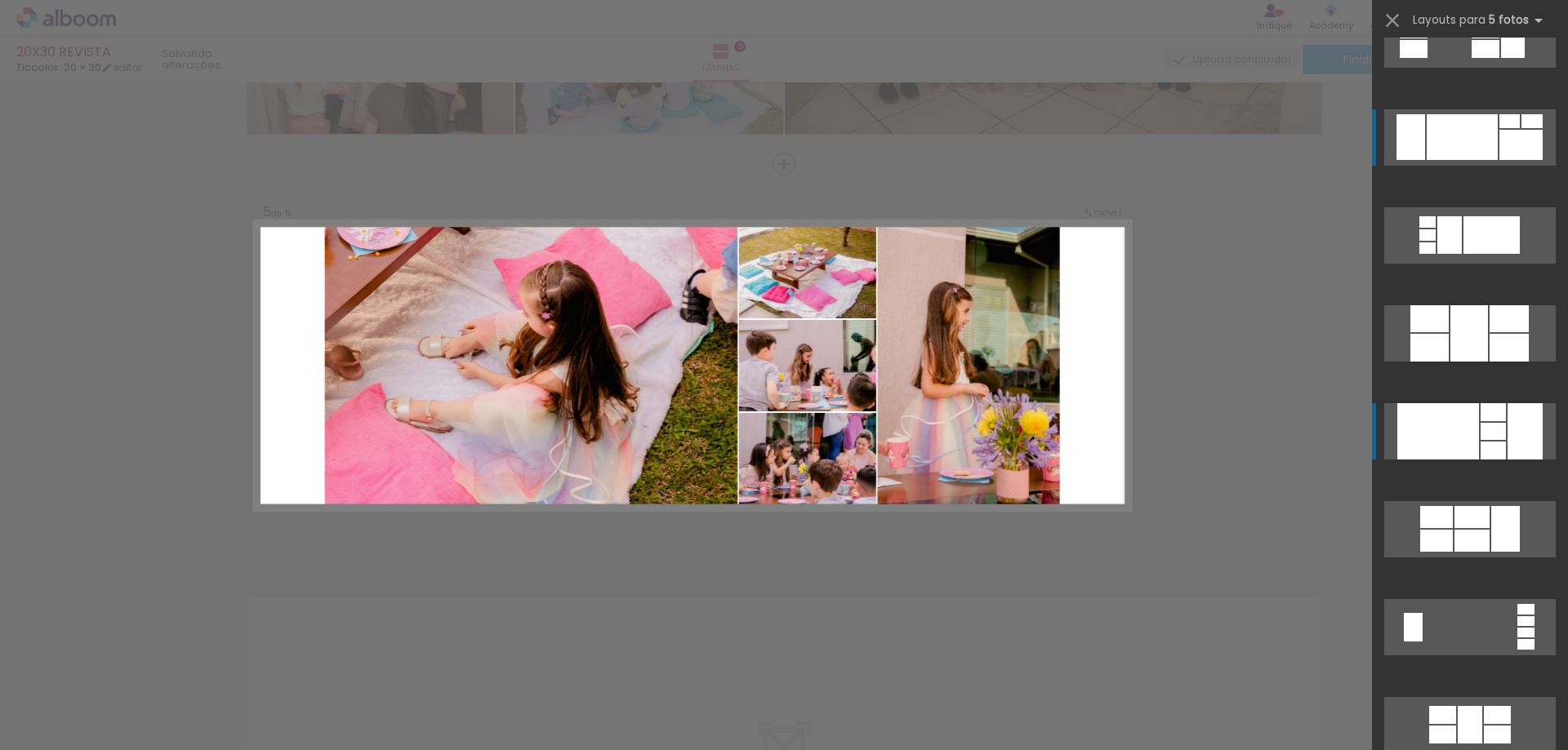
scroll to position [1018, 0]
click at [1468, 426] on div at bounding box center [1438, 432] width 82 height 57
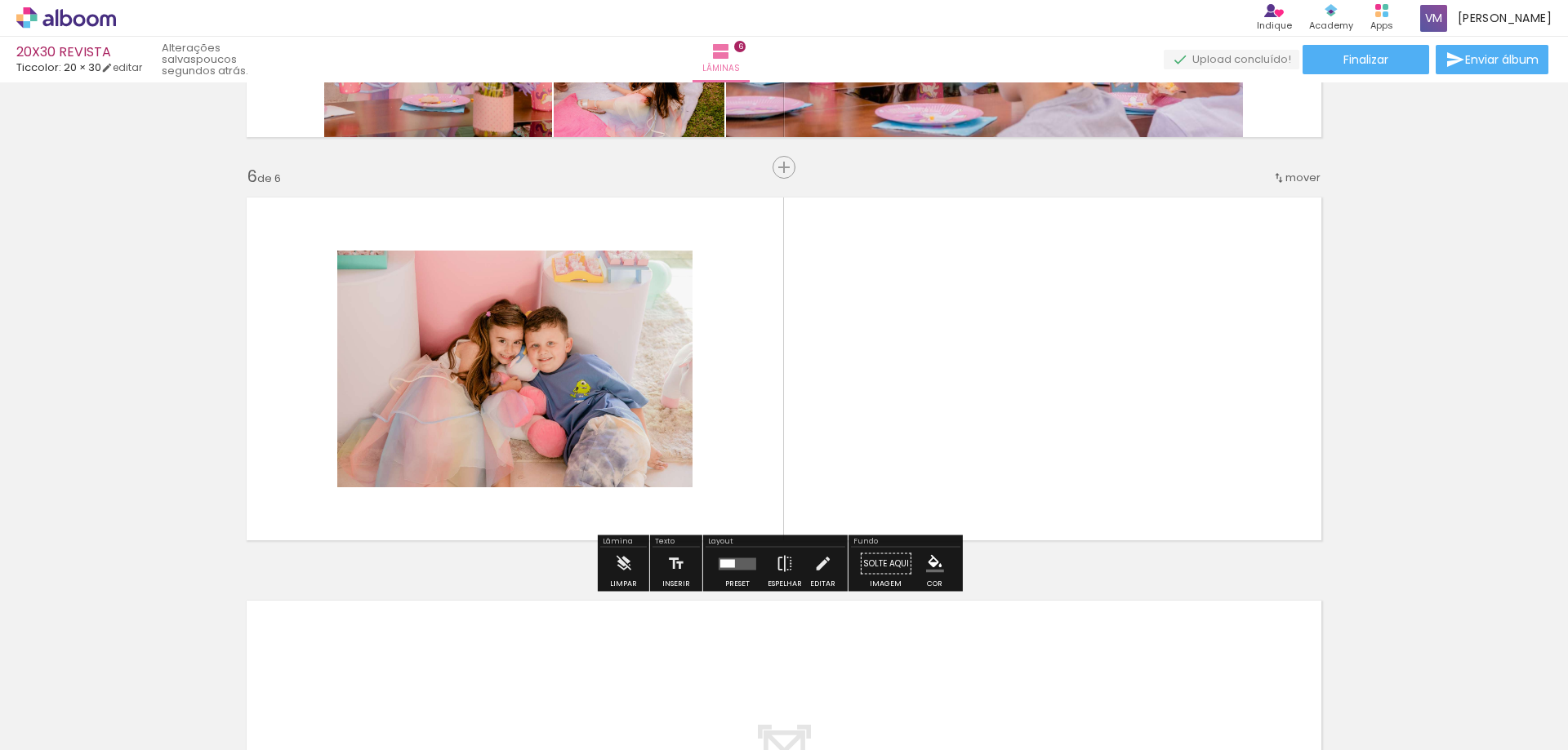
scroll to position [1963, 0]
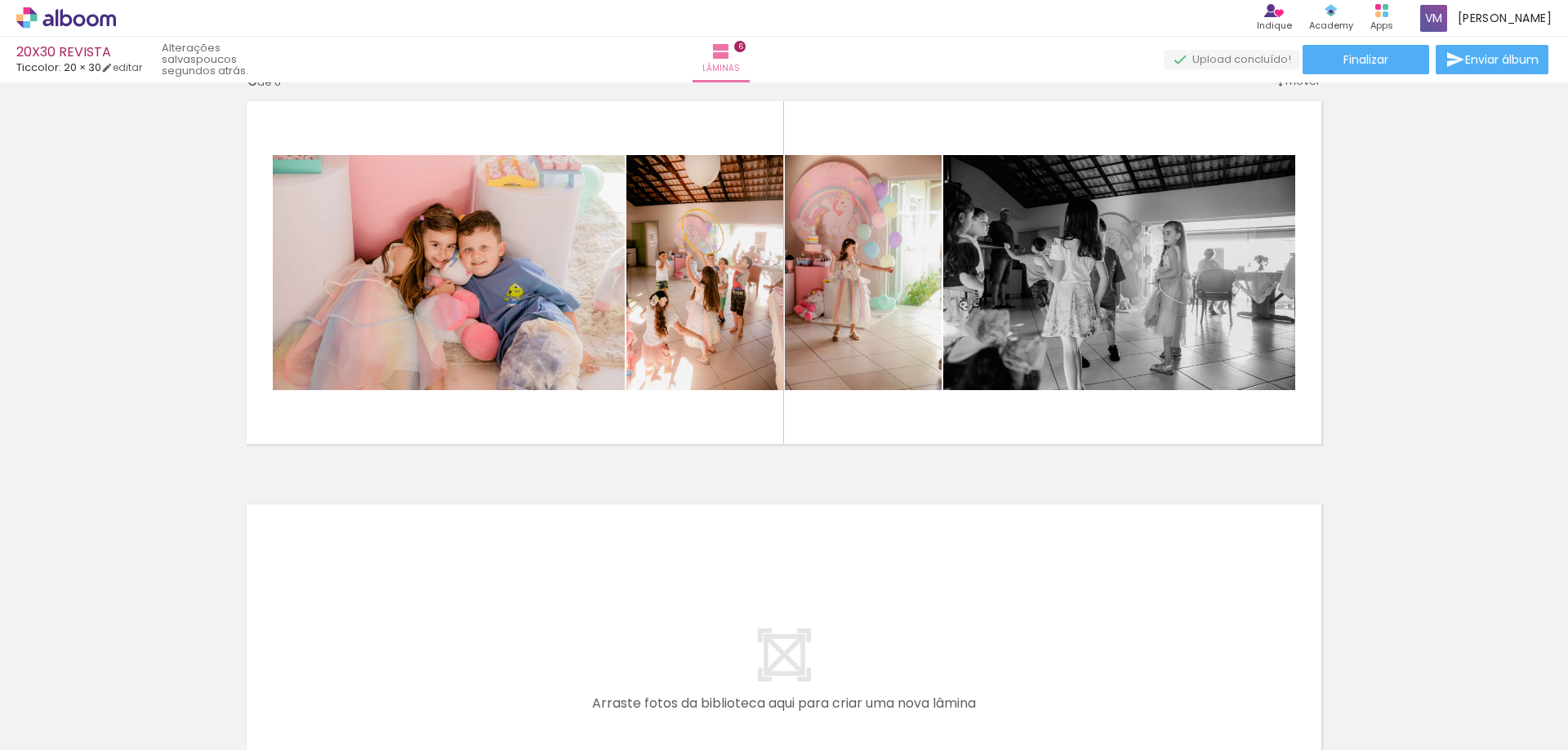
scroll to position [0, 1843]
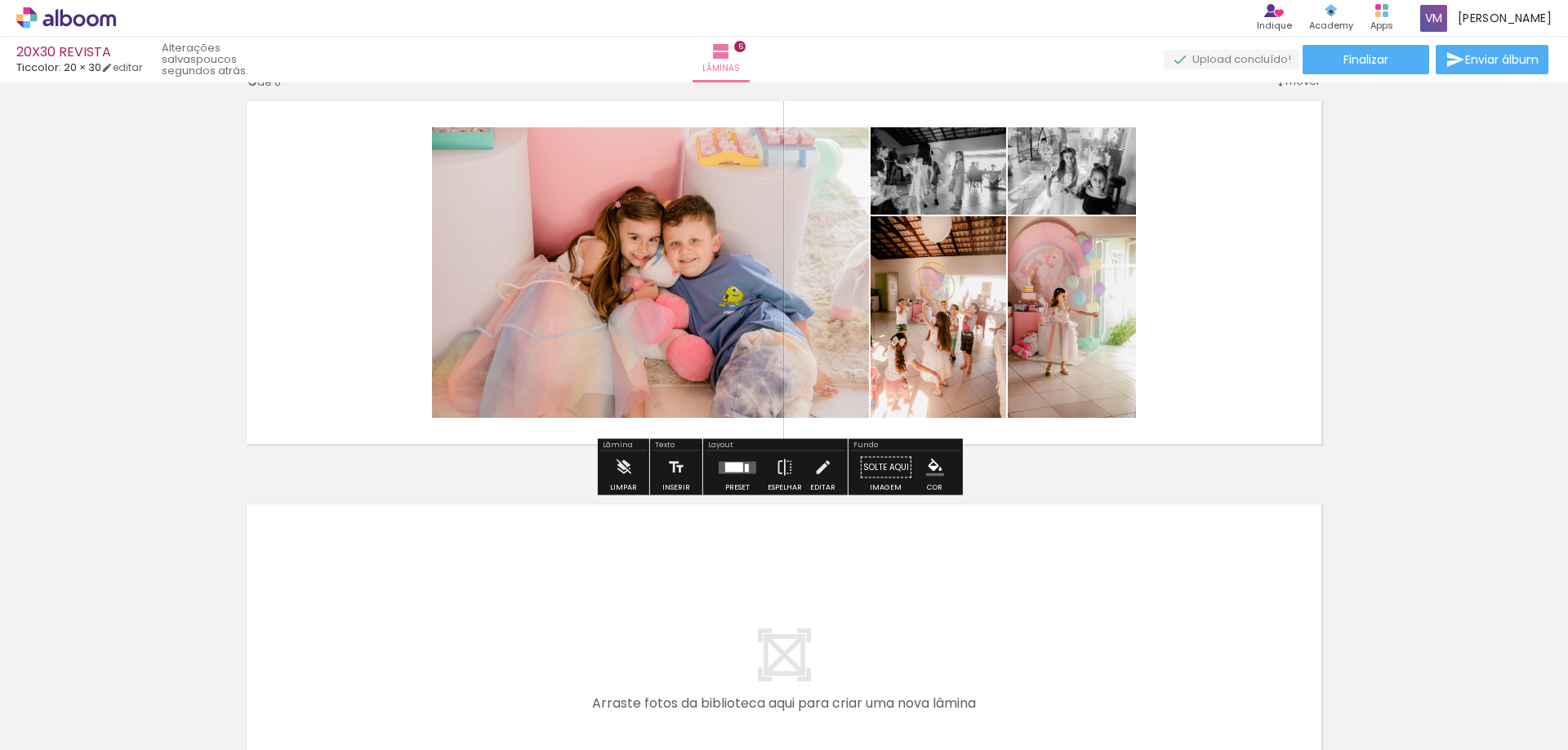
click at [0, 0] on div "Confirmar Cancelar" at bounding box center [0, 0] width 0 height 0
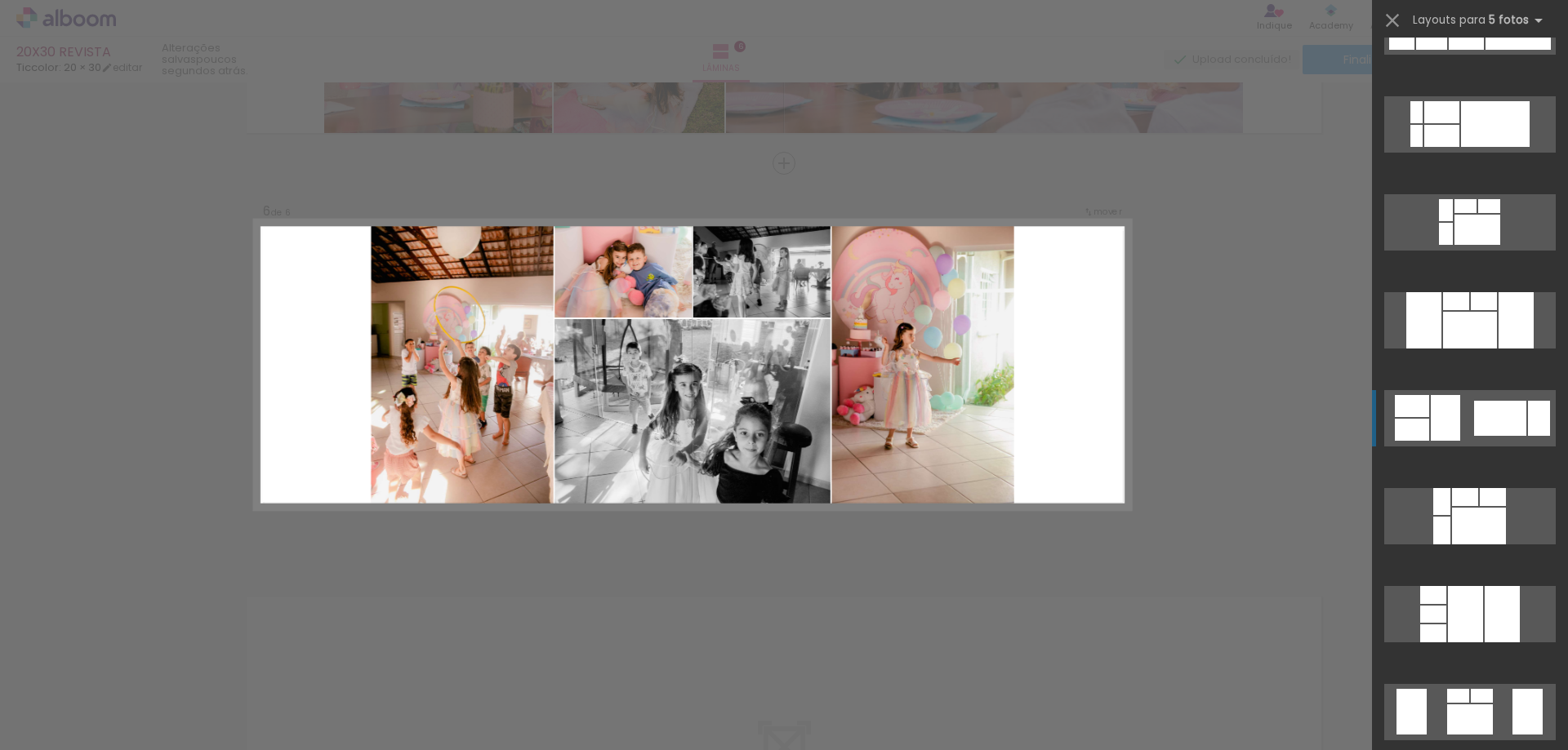
scroll to position [442, 0]
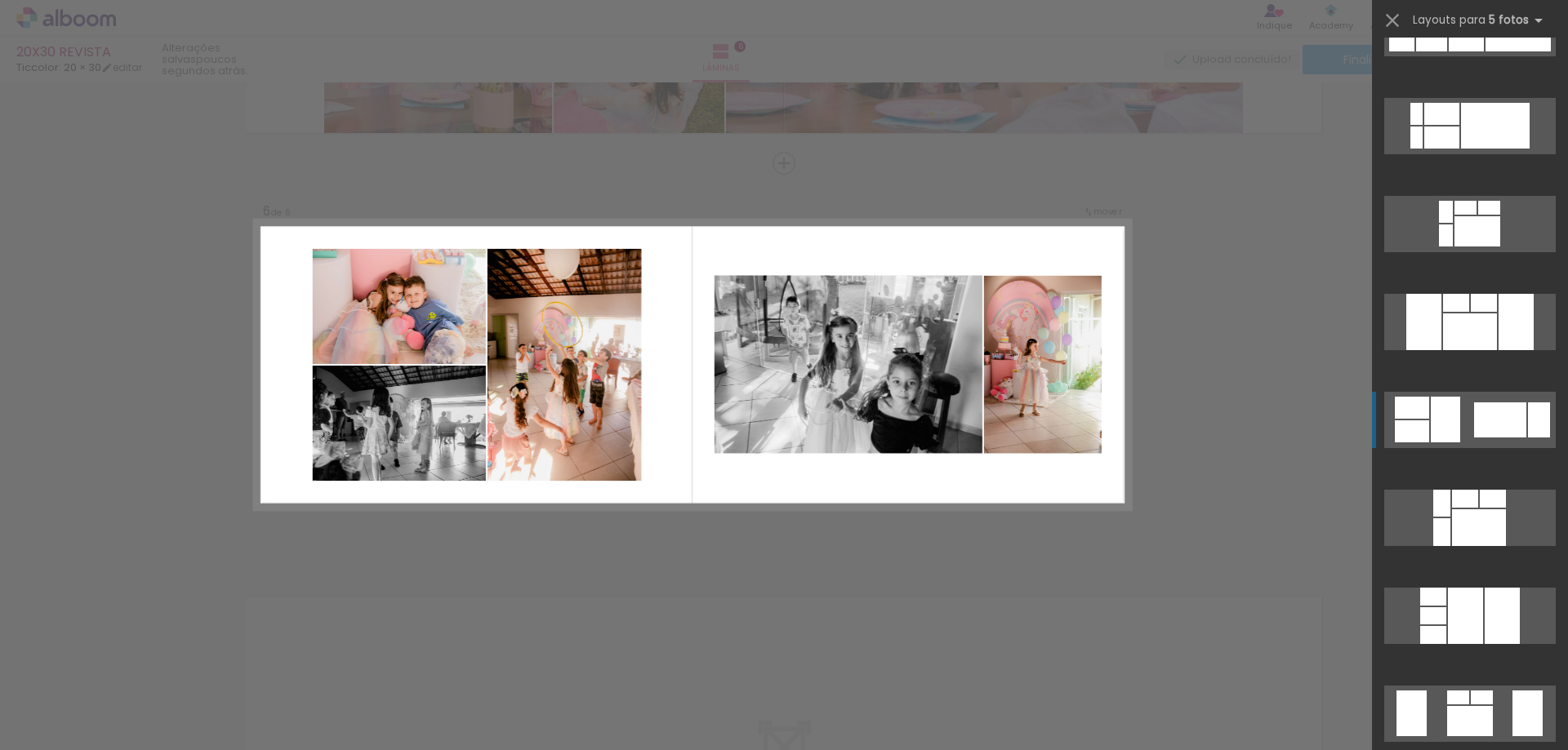
click at [1475, 423] on div at bounding box center [1501, 419] width 52 height 35
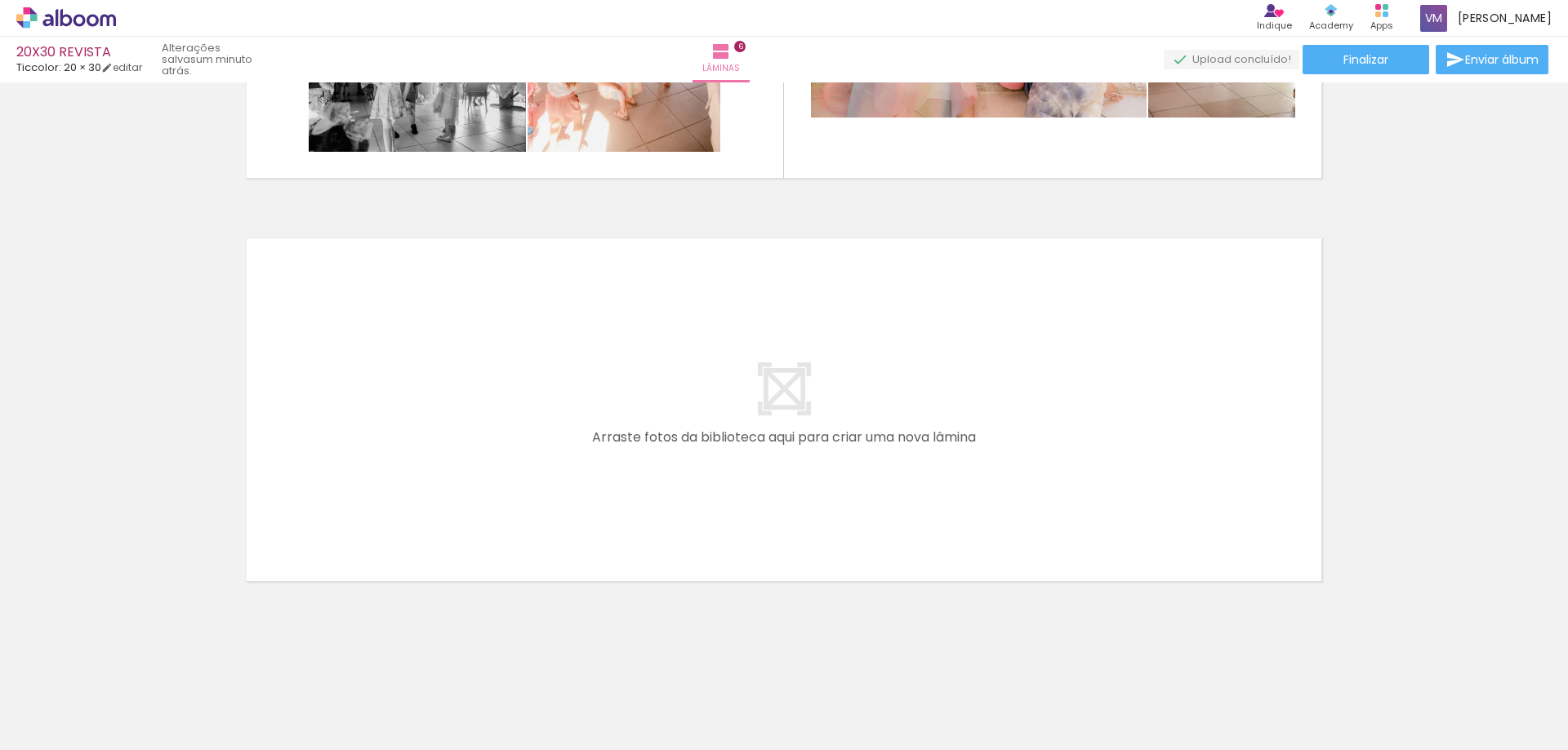
scroll to position [0, 1999]
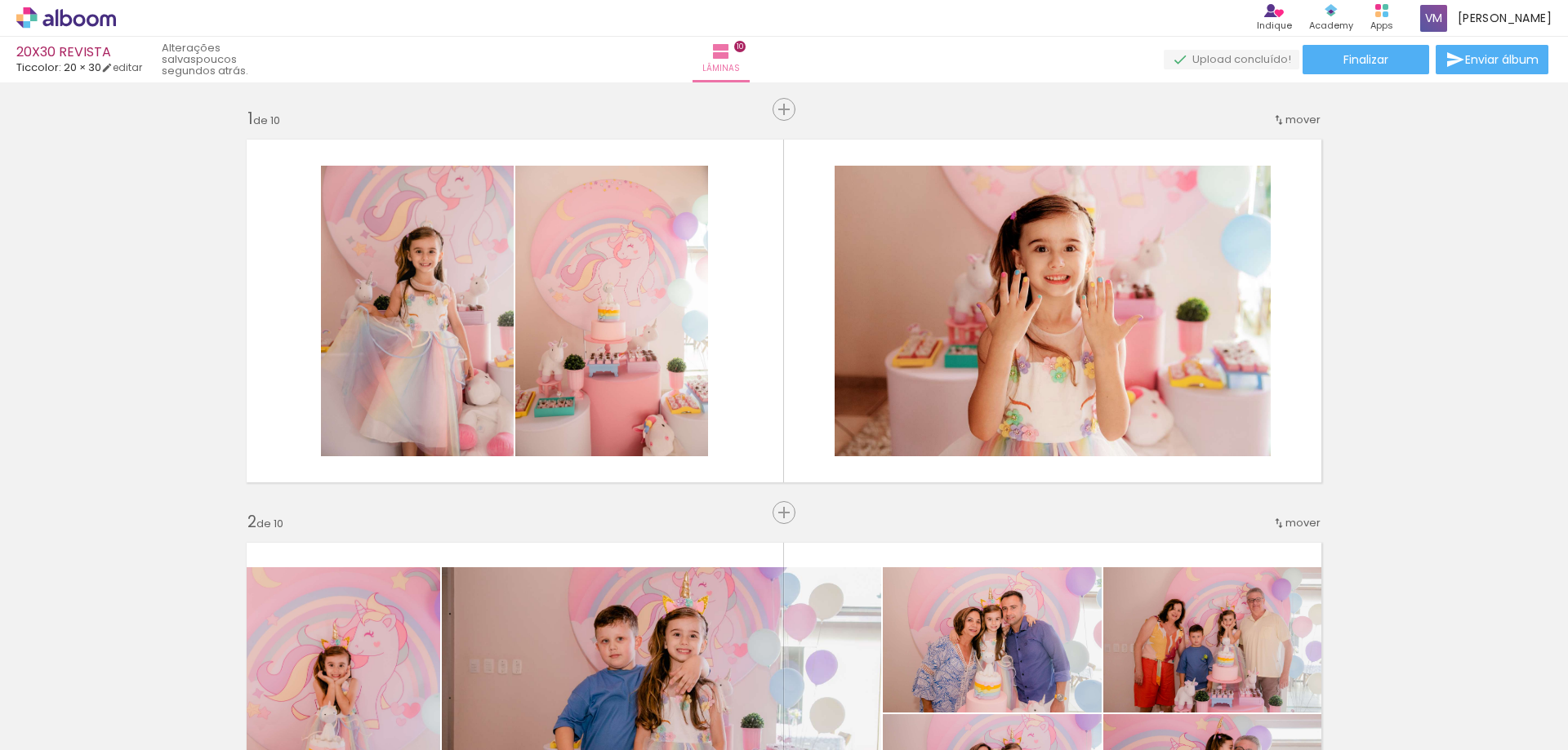
click at [0, 0] on div "Confirmar Cancelar" at bounding box center [0, 0] width 0 height 0
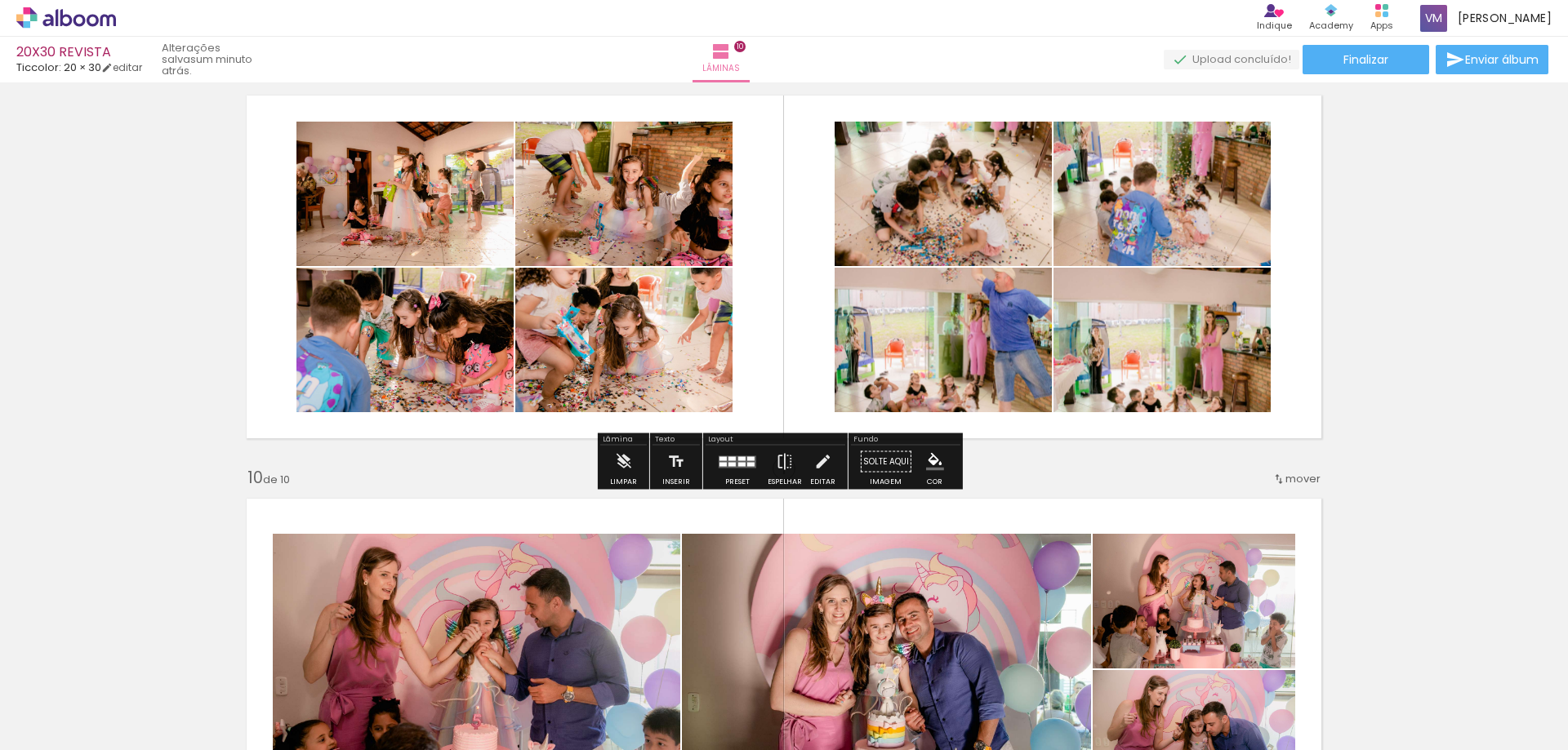
scroll to position [3264, 0]
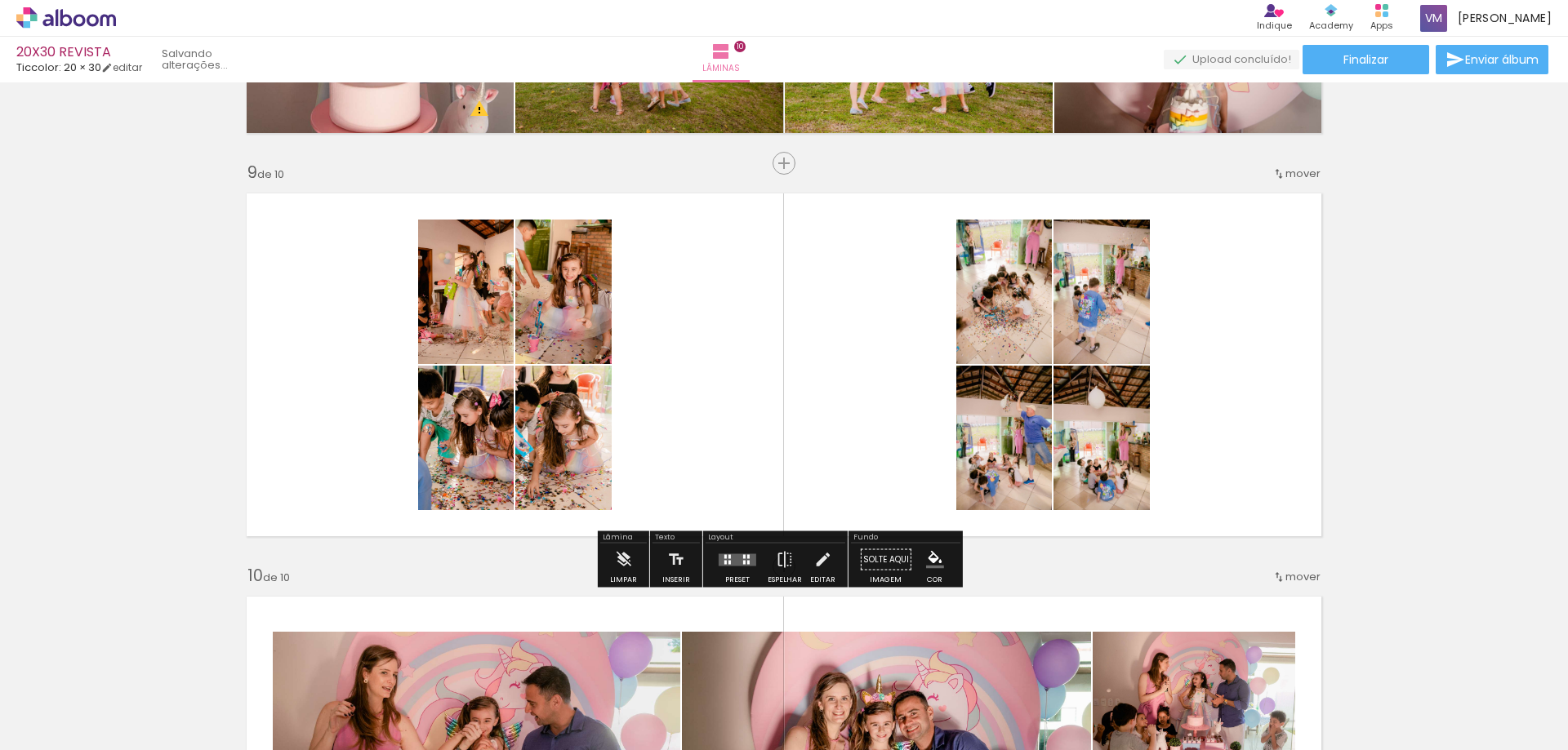
scroll to position [4037, 0]
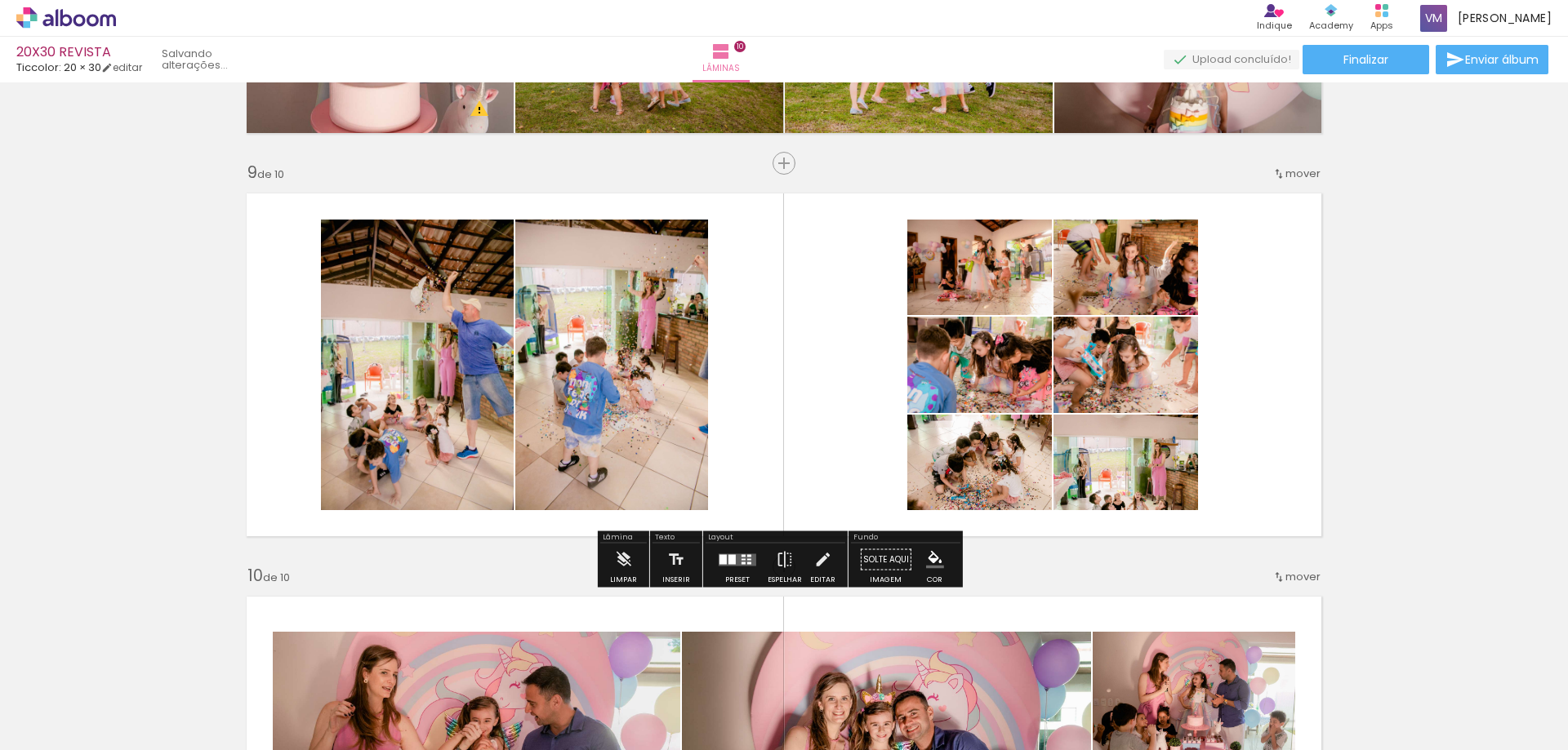
click at [0, 0] on div "Confirmar Cancelar" at bounding box center [0, 0] width 0 height 0
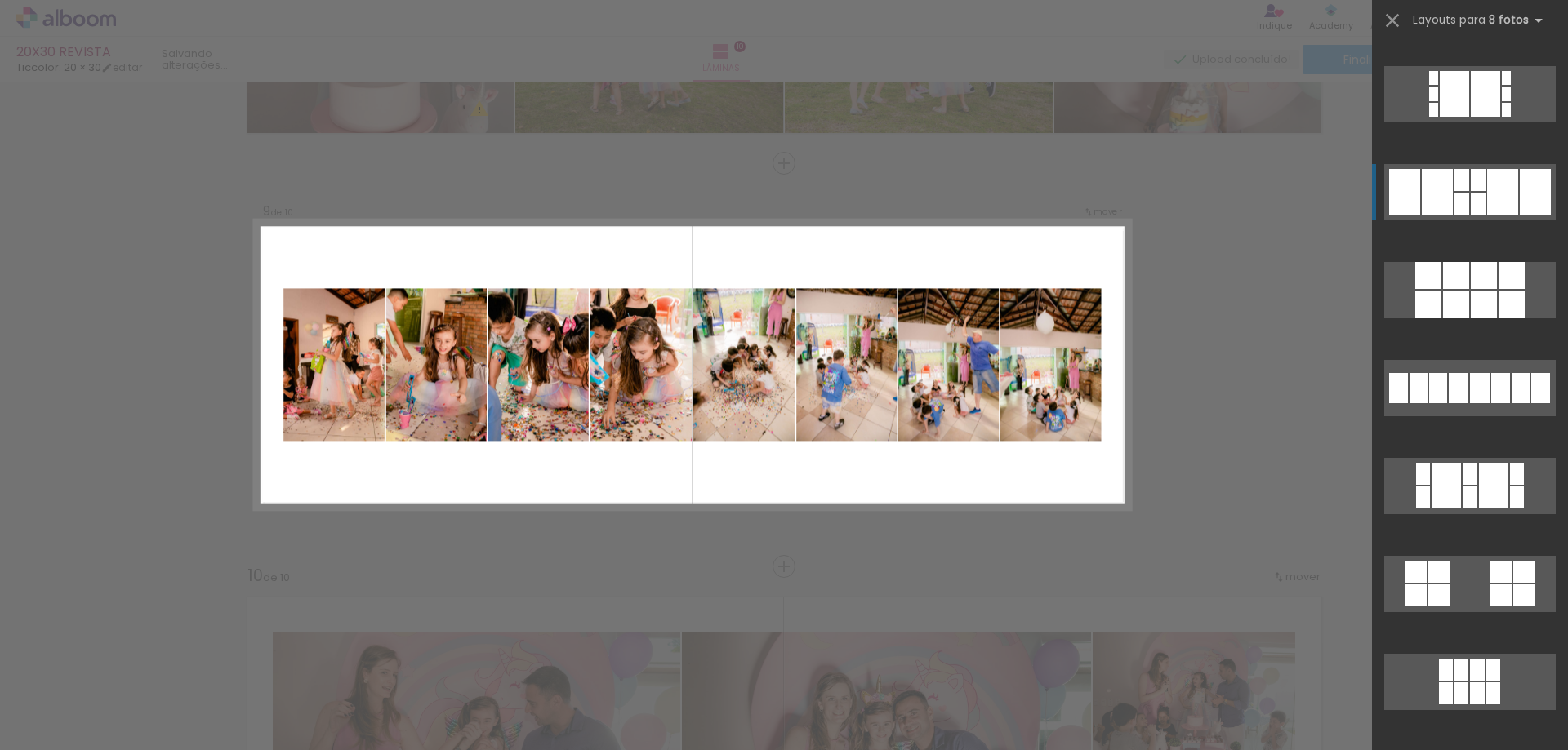
scroll to position [4281, 0]
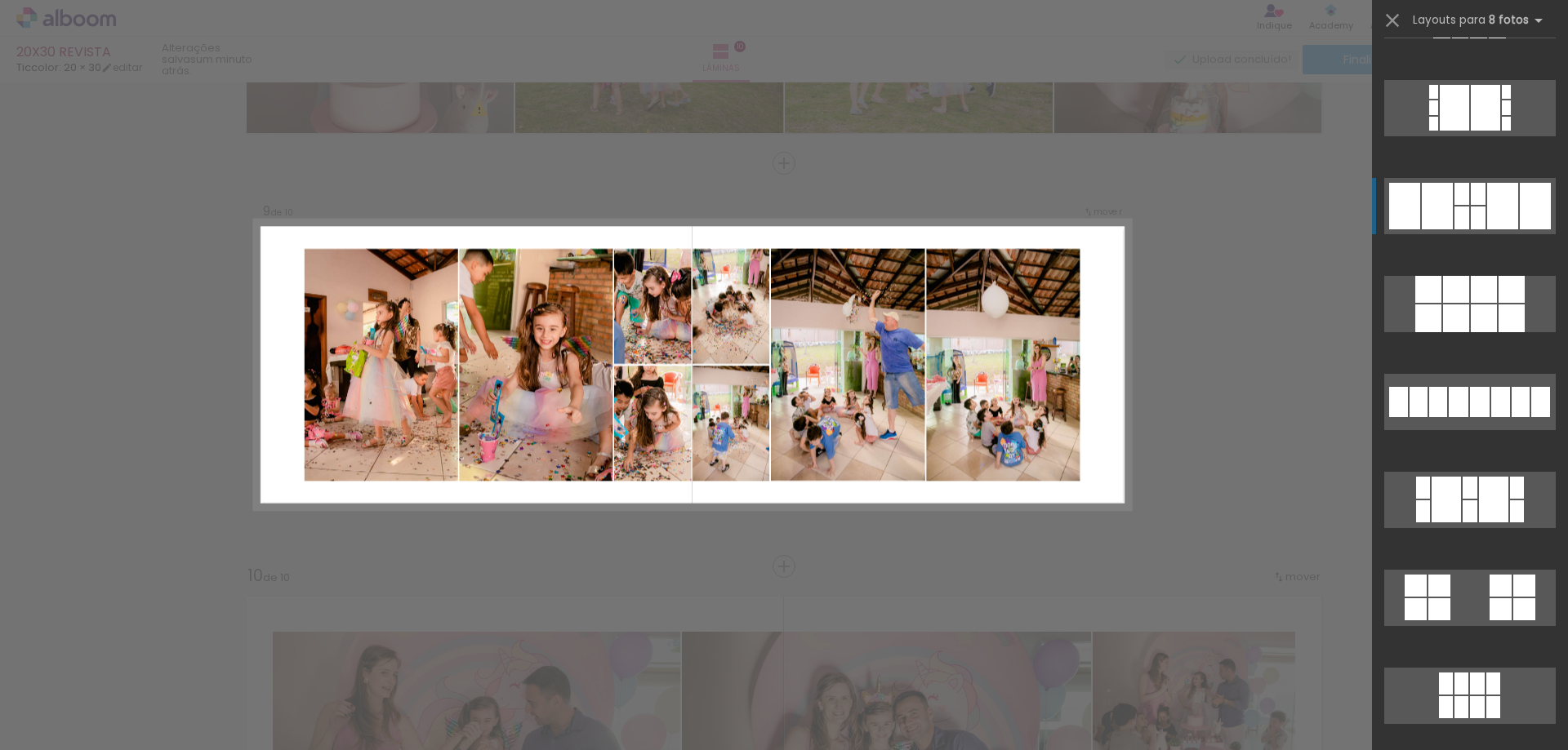
click at [1487, 207] on div at bounding box center [1502, 207] width 31 height 47
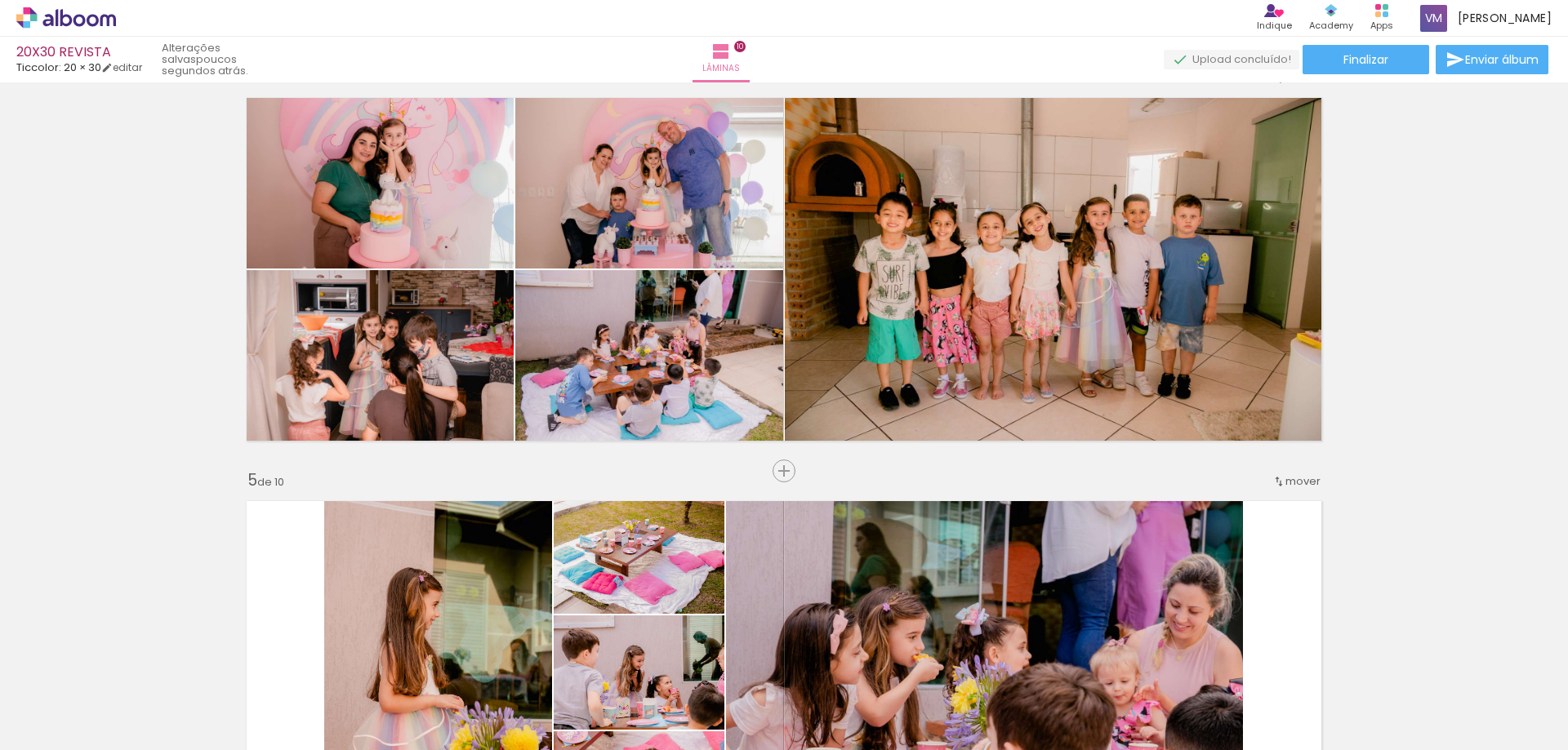
scroll to position [1257, 0]
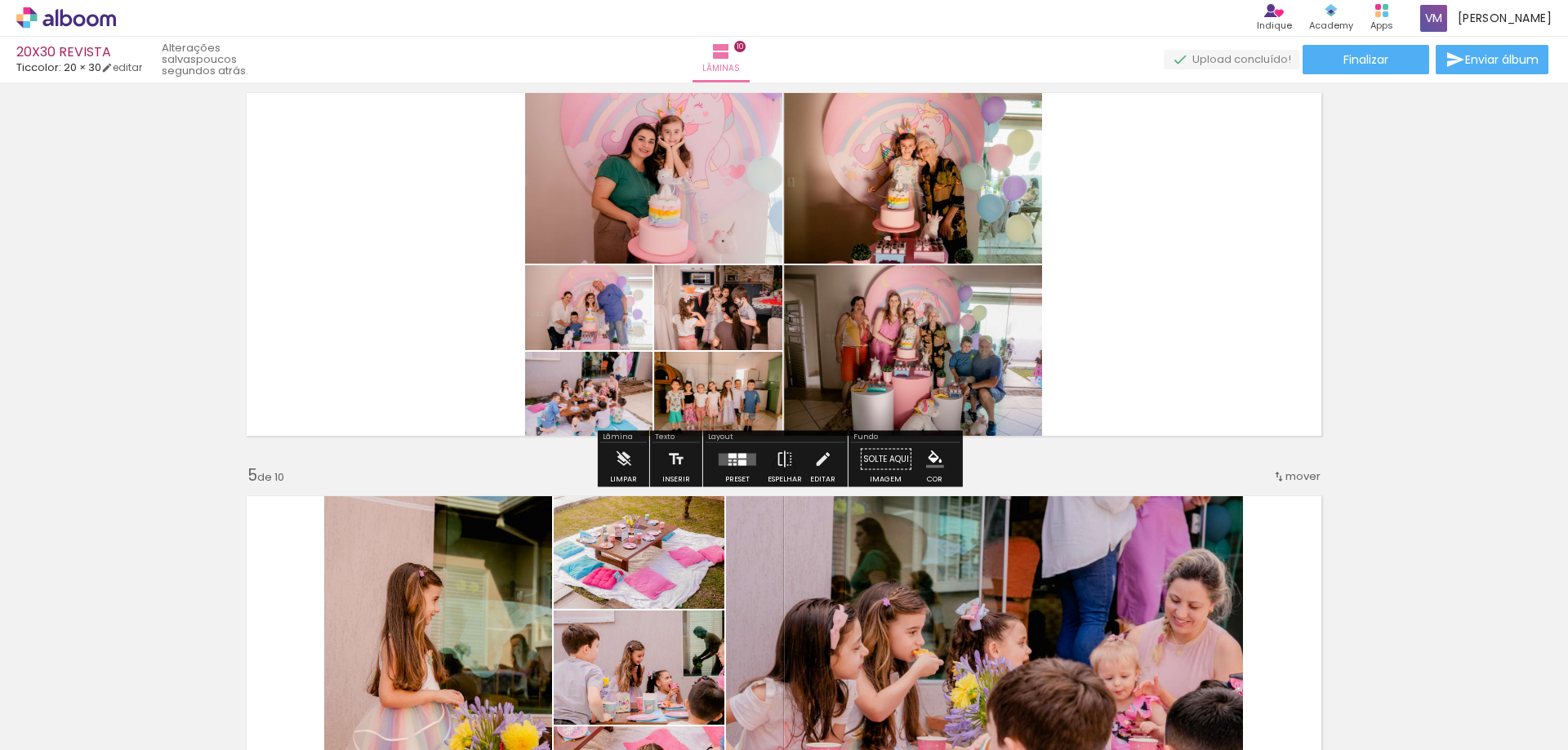
click at [0, 0] on div "Confirmar Cancelar" at bounding box center [0, 0] width 0 height 0
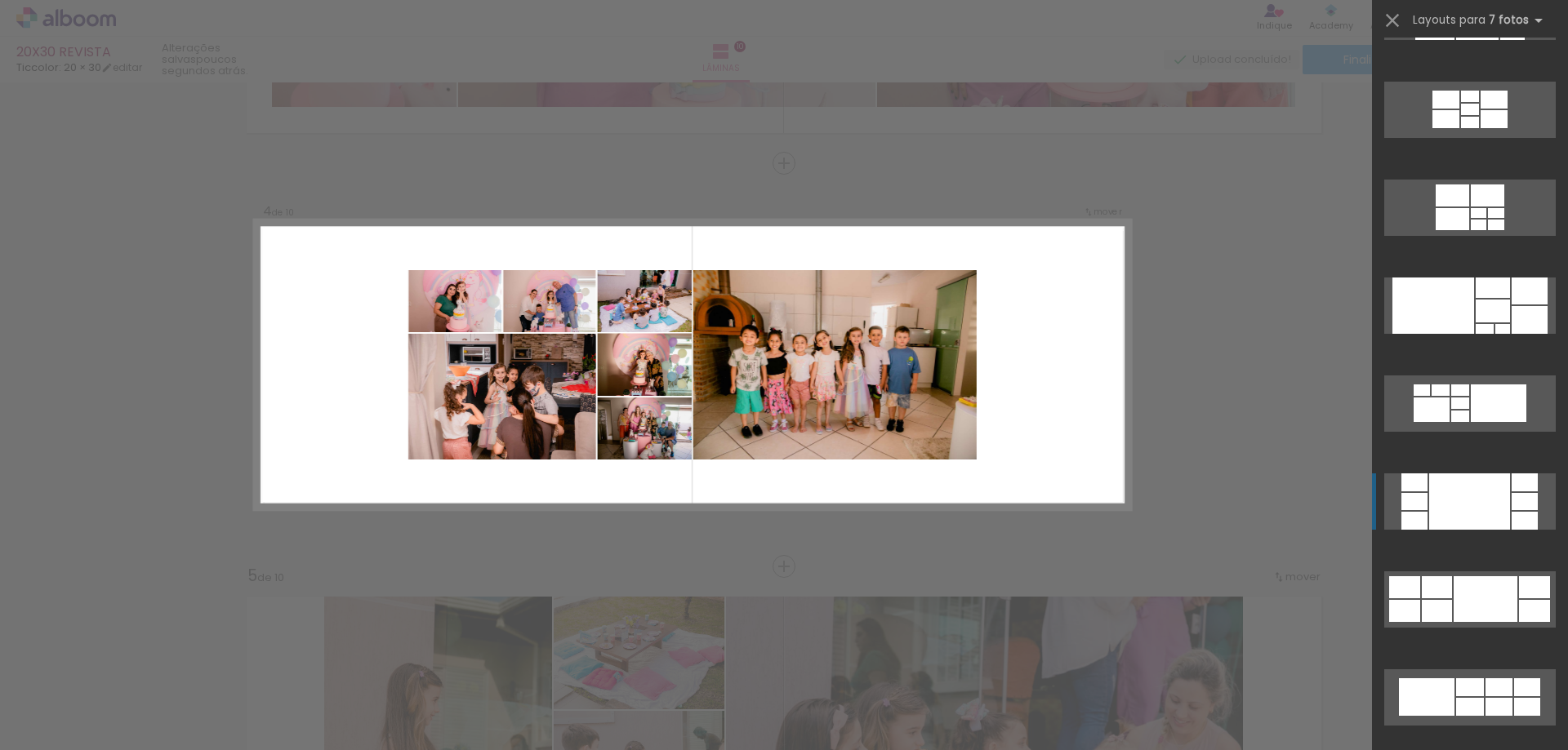
scroll to position [2222, 0]
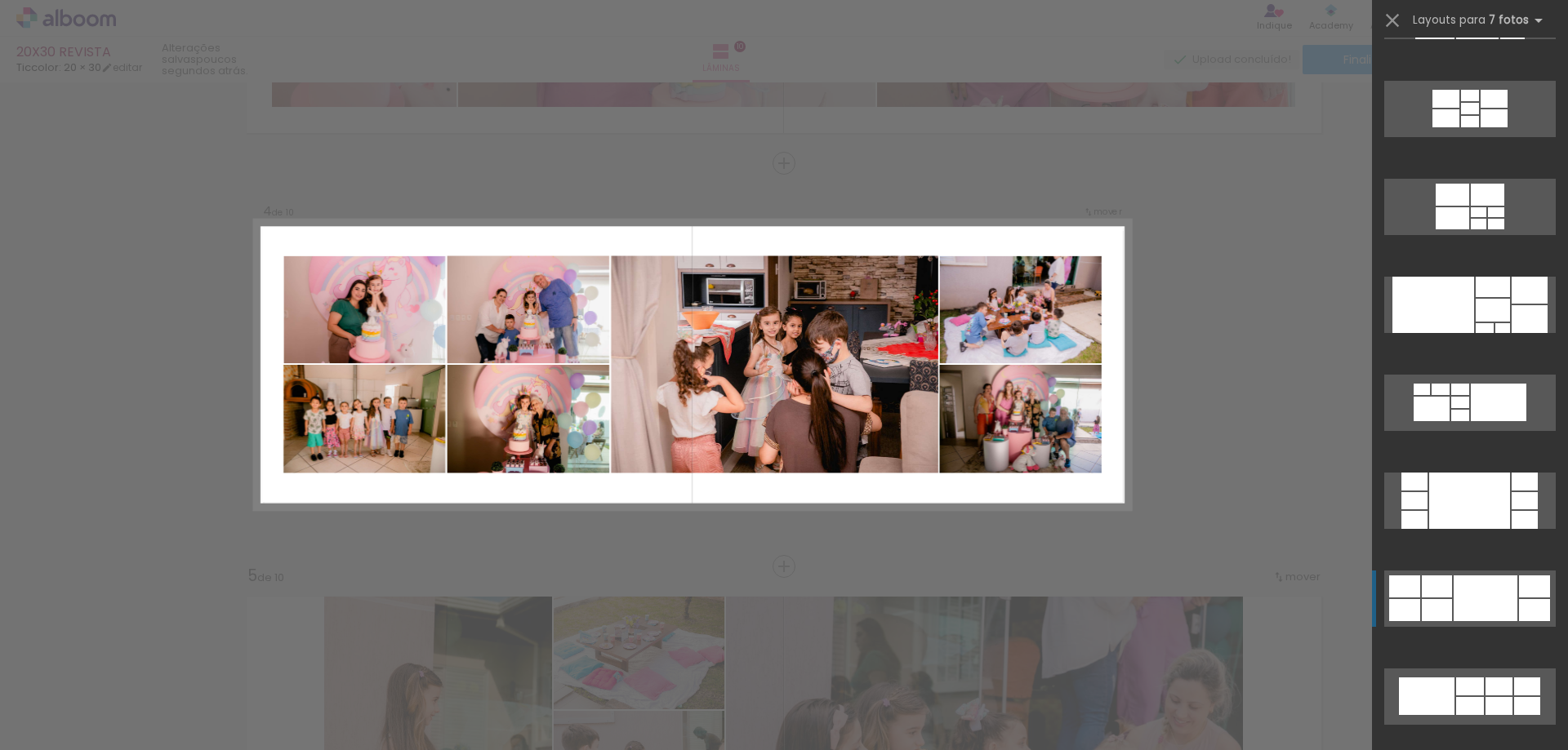
click at [1454, 610] on div at bounding box center [1485, 598] width 64 height 46
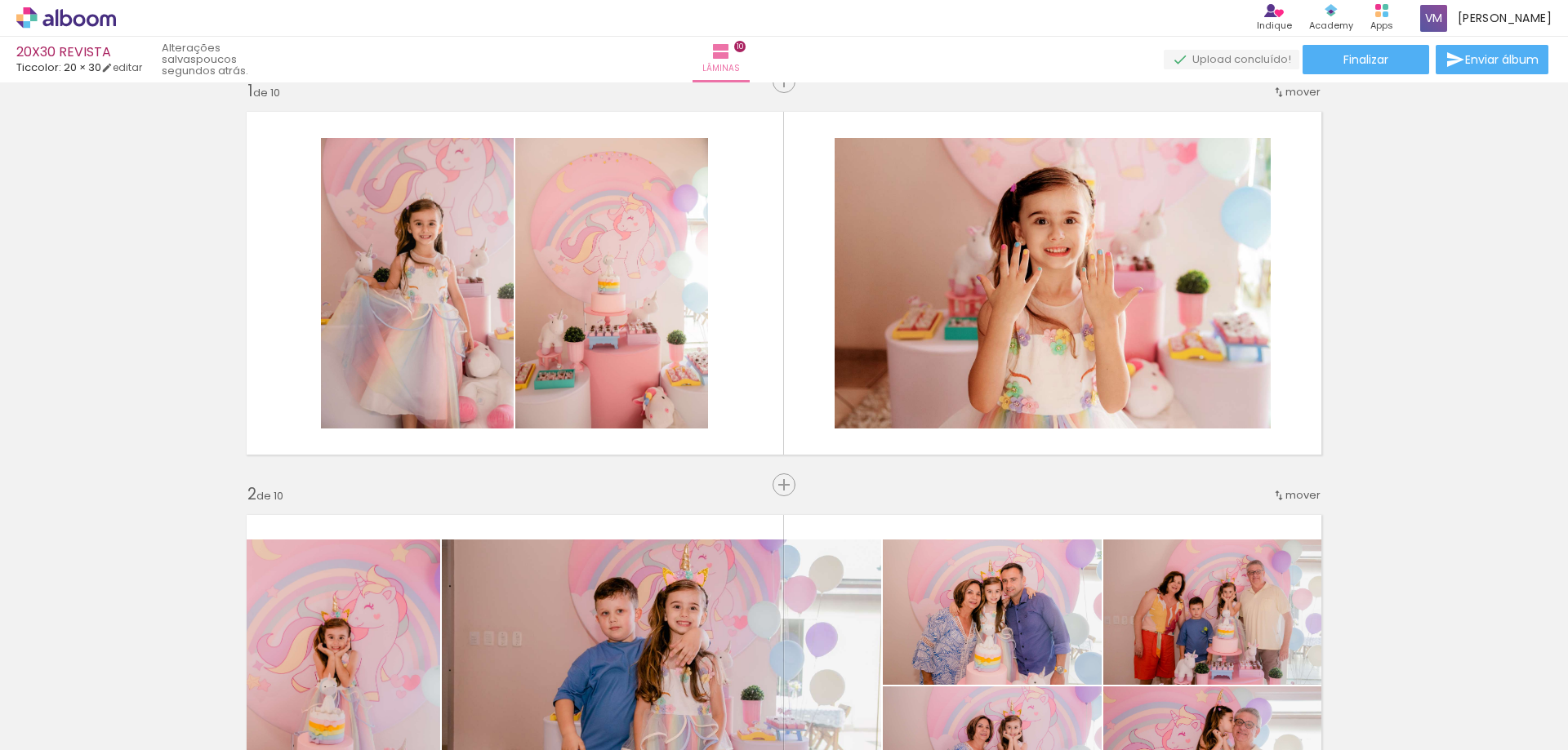
scroll to position [0, 0]
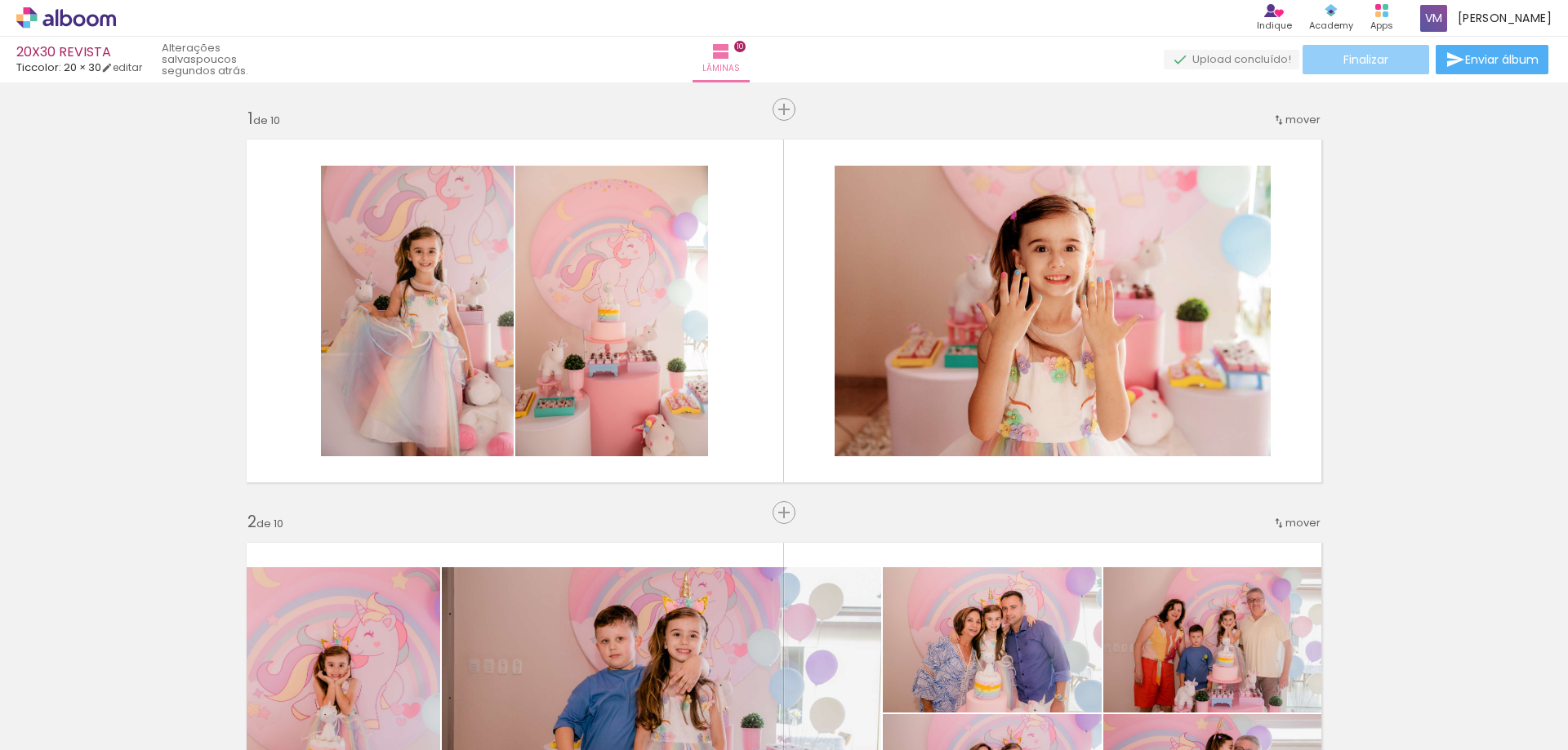
click at [1374, 54] on span "Finalizar" at bounding box center [1366, 59] width 45 height 12
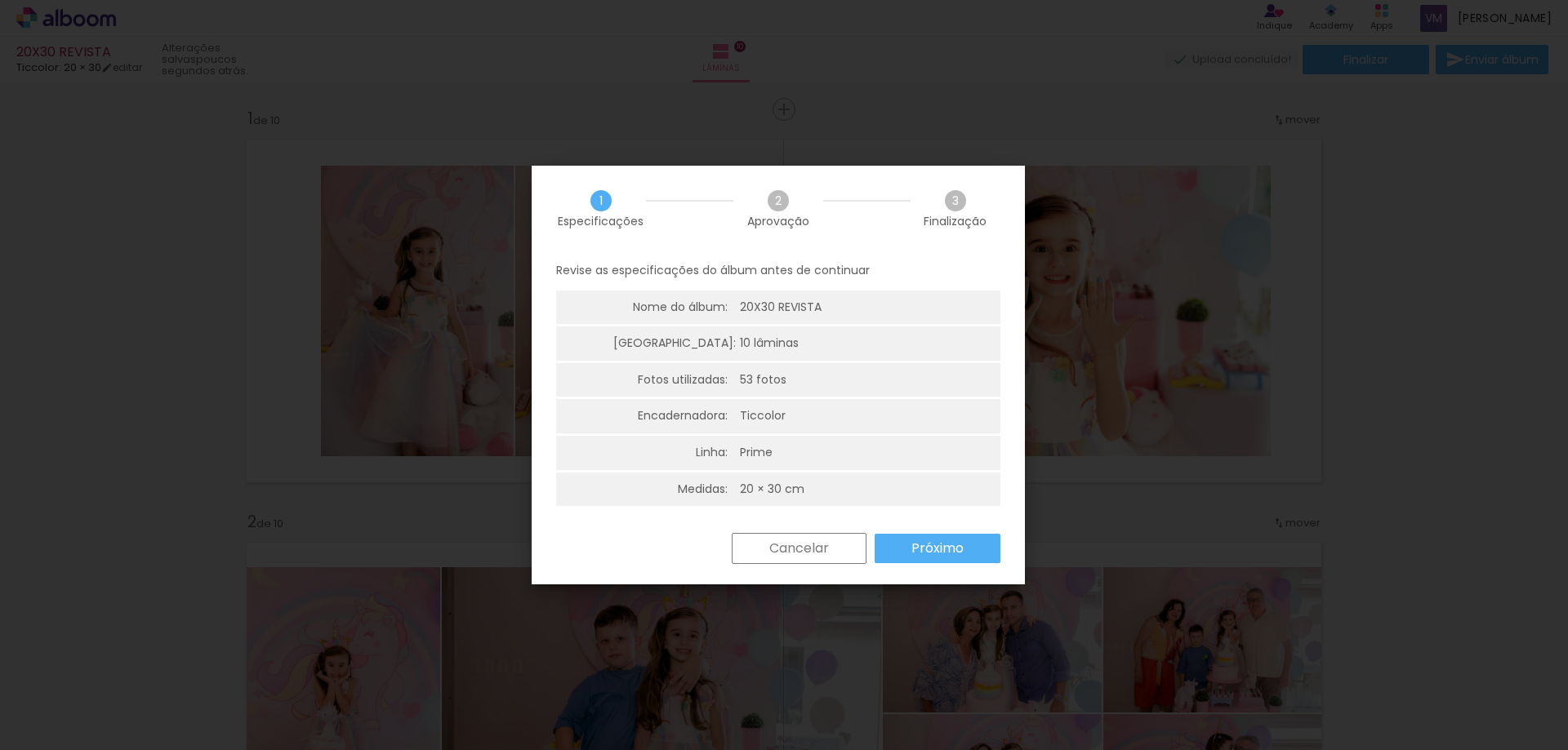
click at [0, 0] on slot "Próximo" at bounding box center [0, 0] width 0 height 0
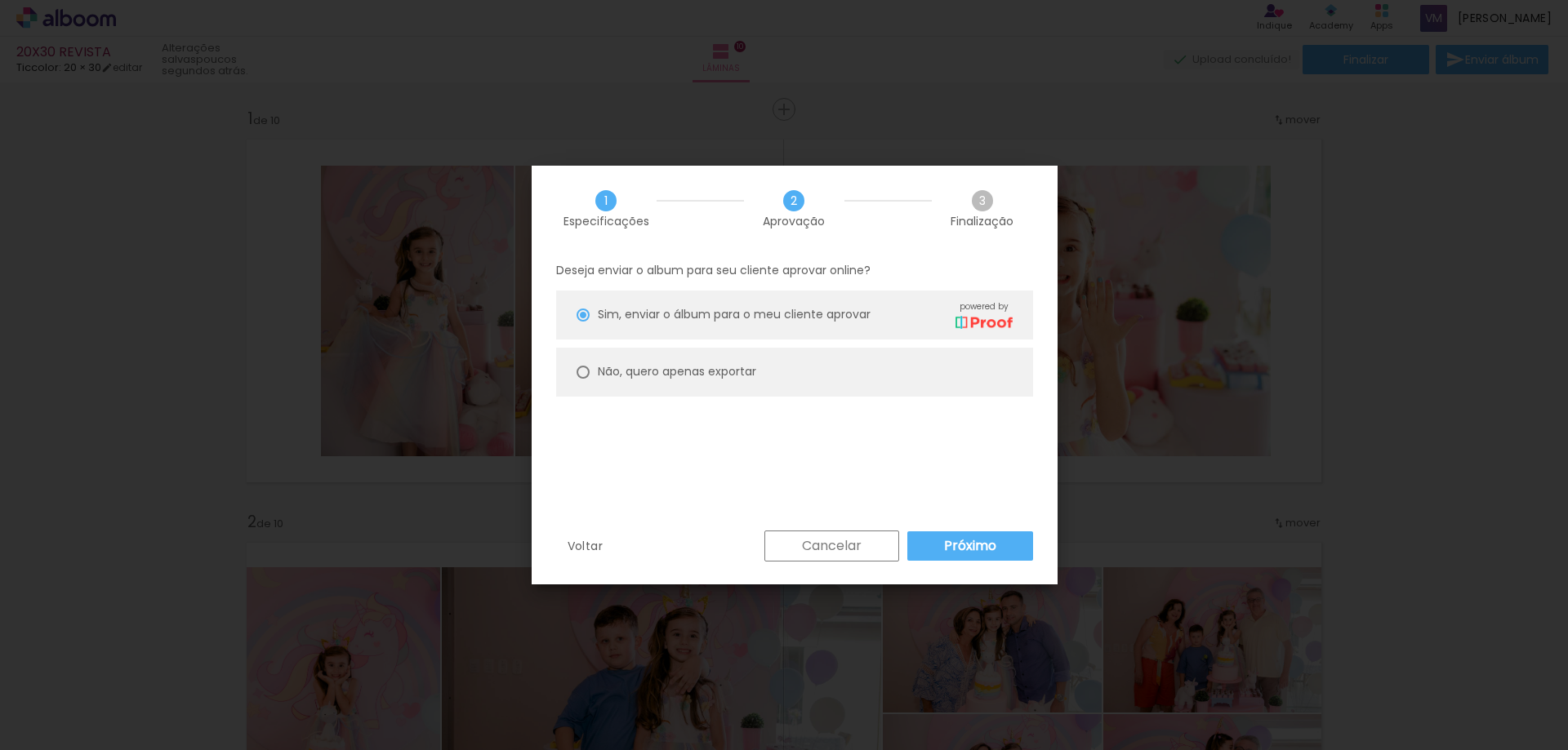
type paper-radio-button "on"
click at [0, 0] on slot "Não, quero apenas exportar" at bounding box center [0, 0] width 0 height 0
click at [0, 0] on slot "Próximo" at bounding box center [0, 0] width 0 height 0
type input "Alta, 300 DPI"
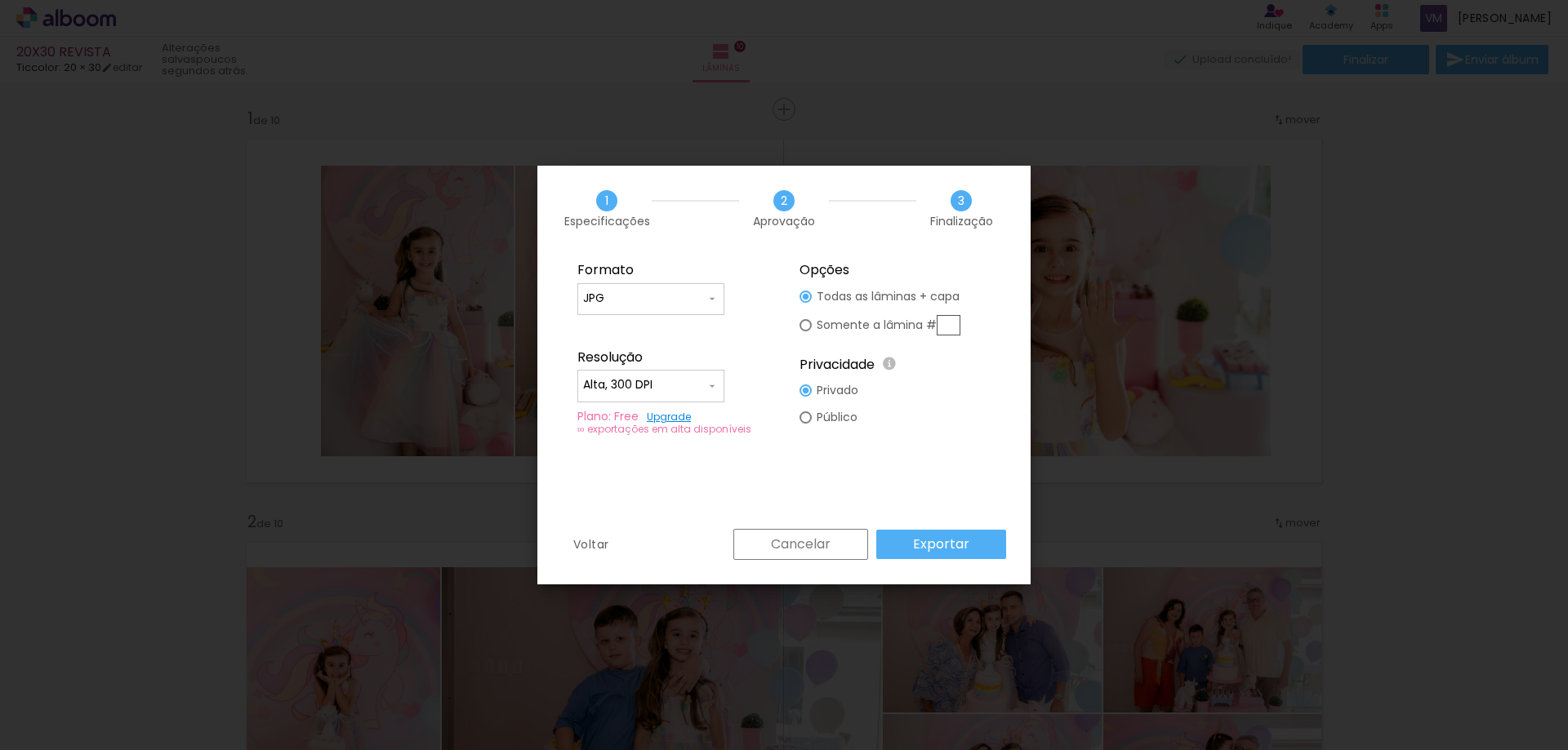
click at [0, 0] on slot "Exportar" at bounding box center [0, 0] width 0 height 0
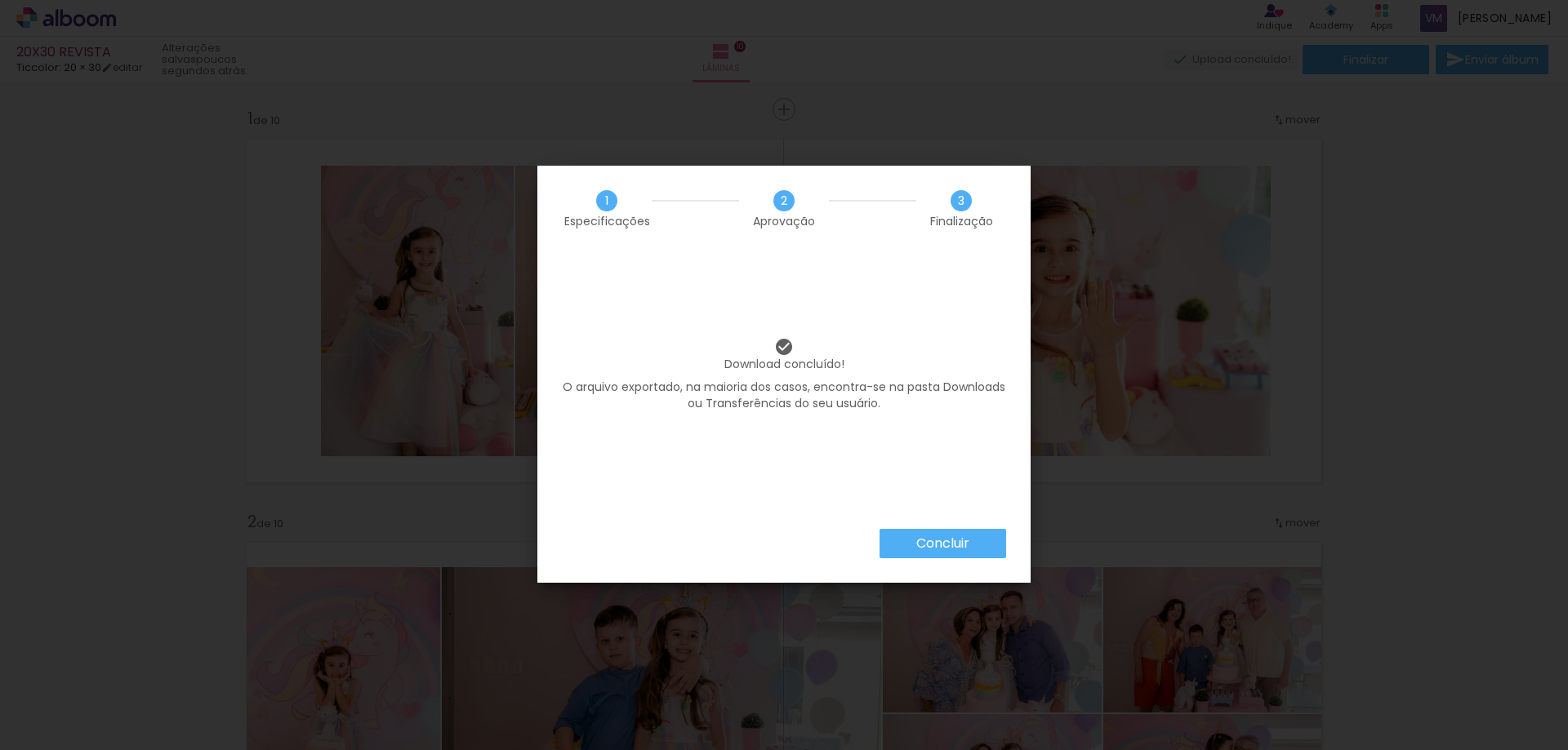
click at [966, 552] on iron-overlay-backdrop at bounding box center [784, 375] width 1568 height 750
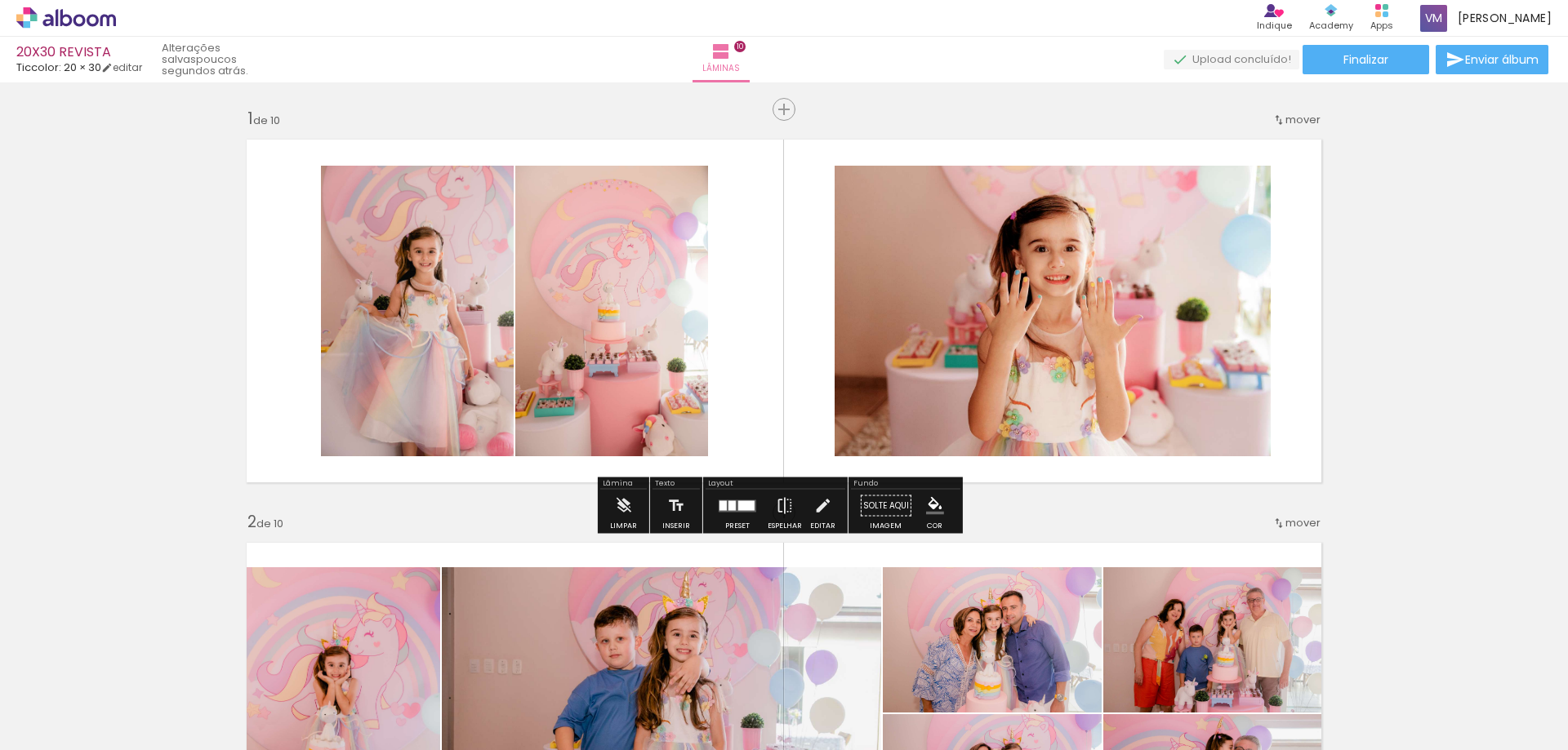
scroll to position [0, 2557]
click at [1386, 59] on paper-button "Finalizar" at bounding box center [1366, 59] width 127 height 30
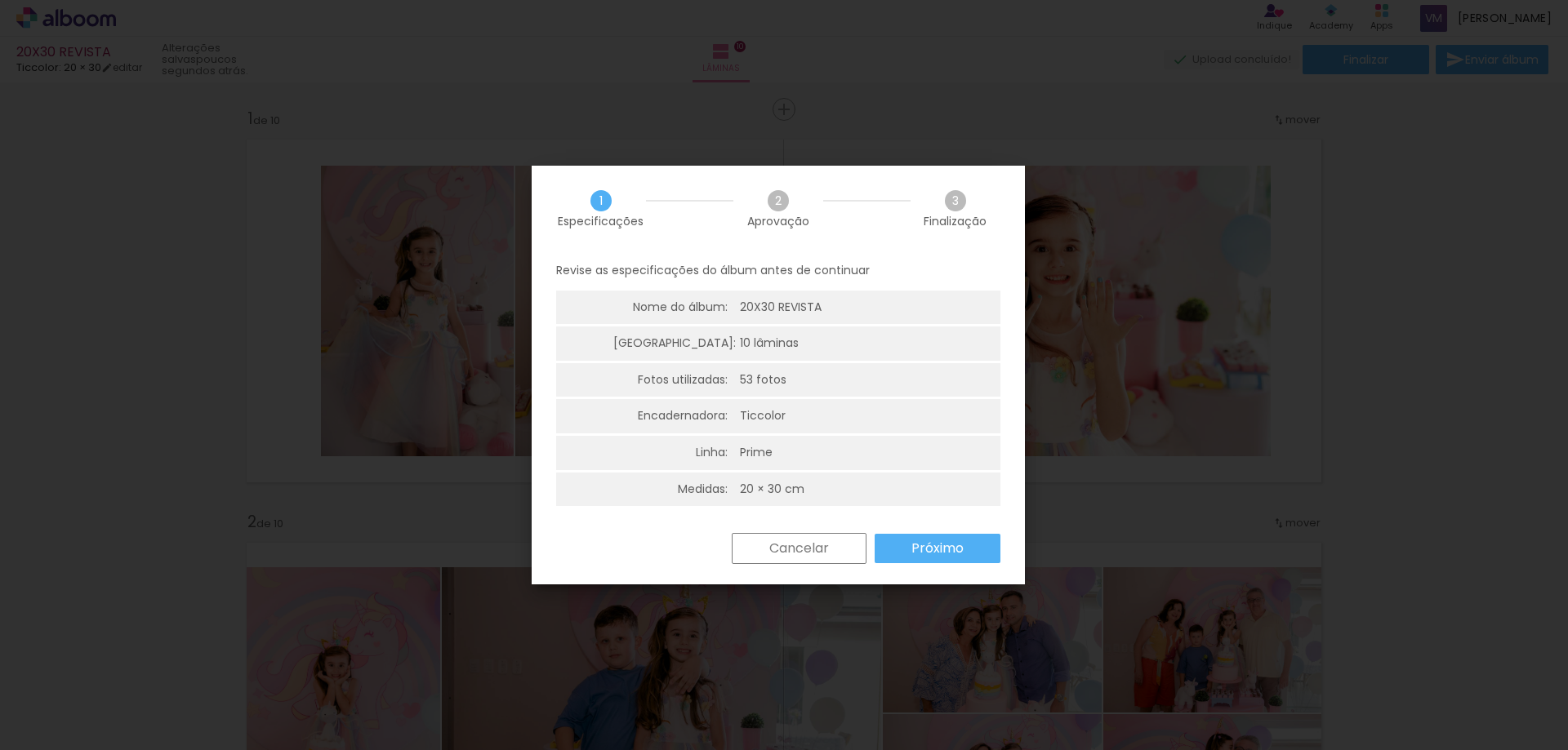
click at [0, 0] on paper-button "Próximo" at bounding box center [0, 0] width 0 height 0
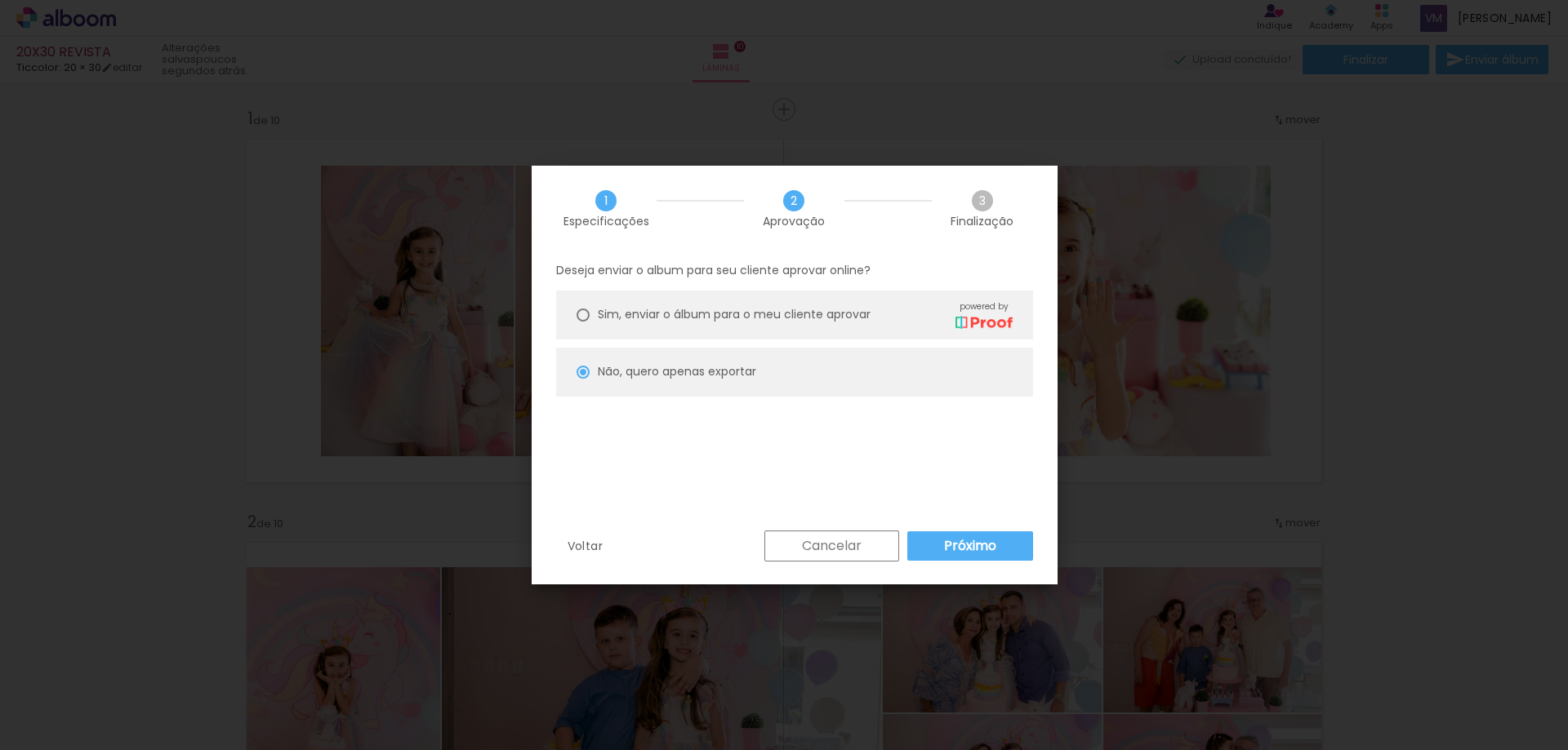
click at [0, 0] on slot "Próximo" at bounding box center [0, 0] width 0 height 0
type input "Alta, 300 DPI"
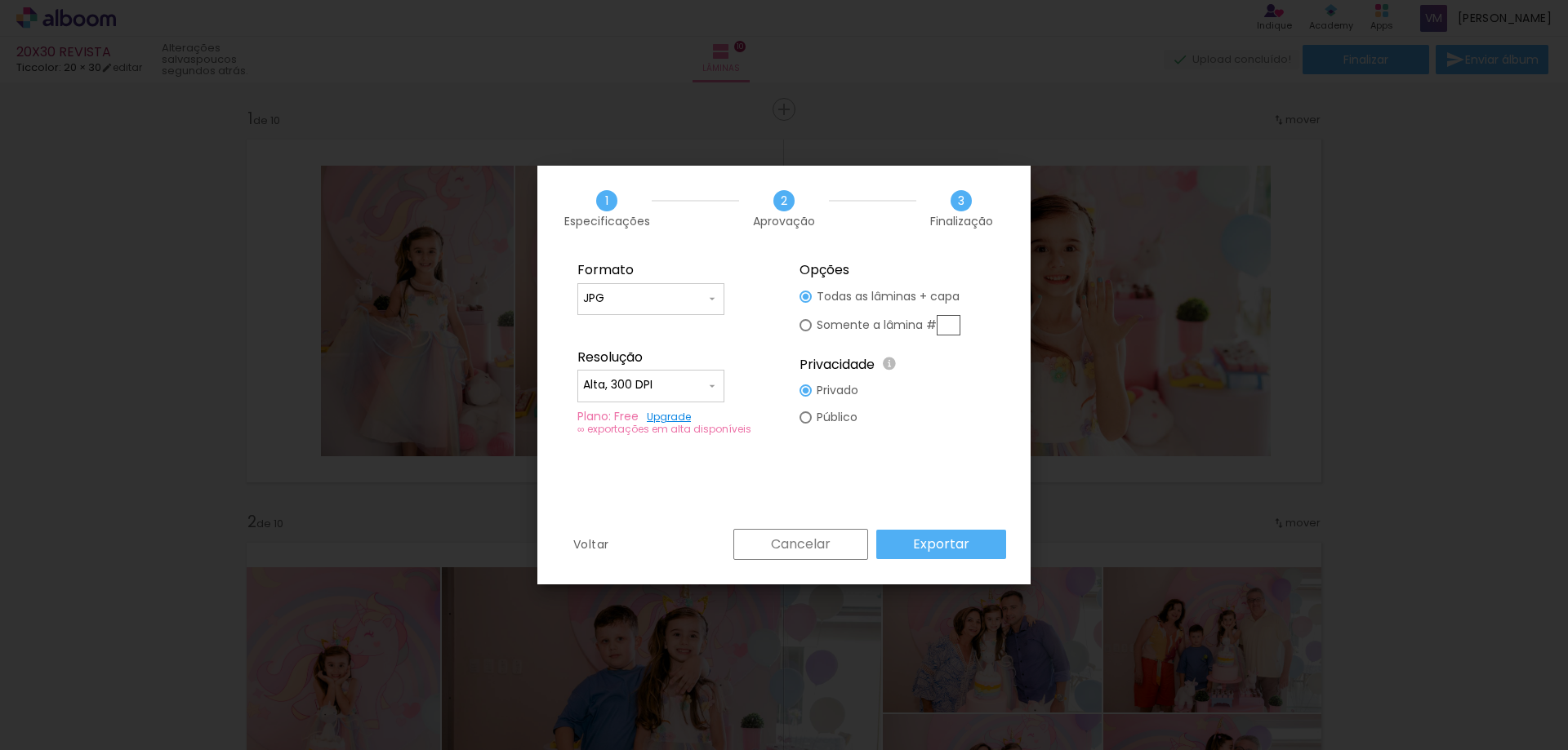
click at [0, 0] on slot "Exportar" at bounding box center [0, 0] width 0 height 0
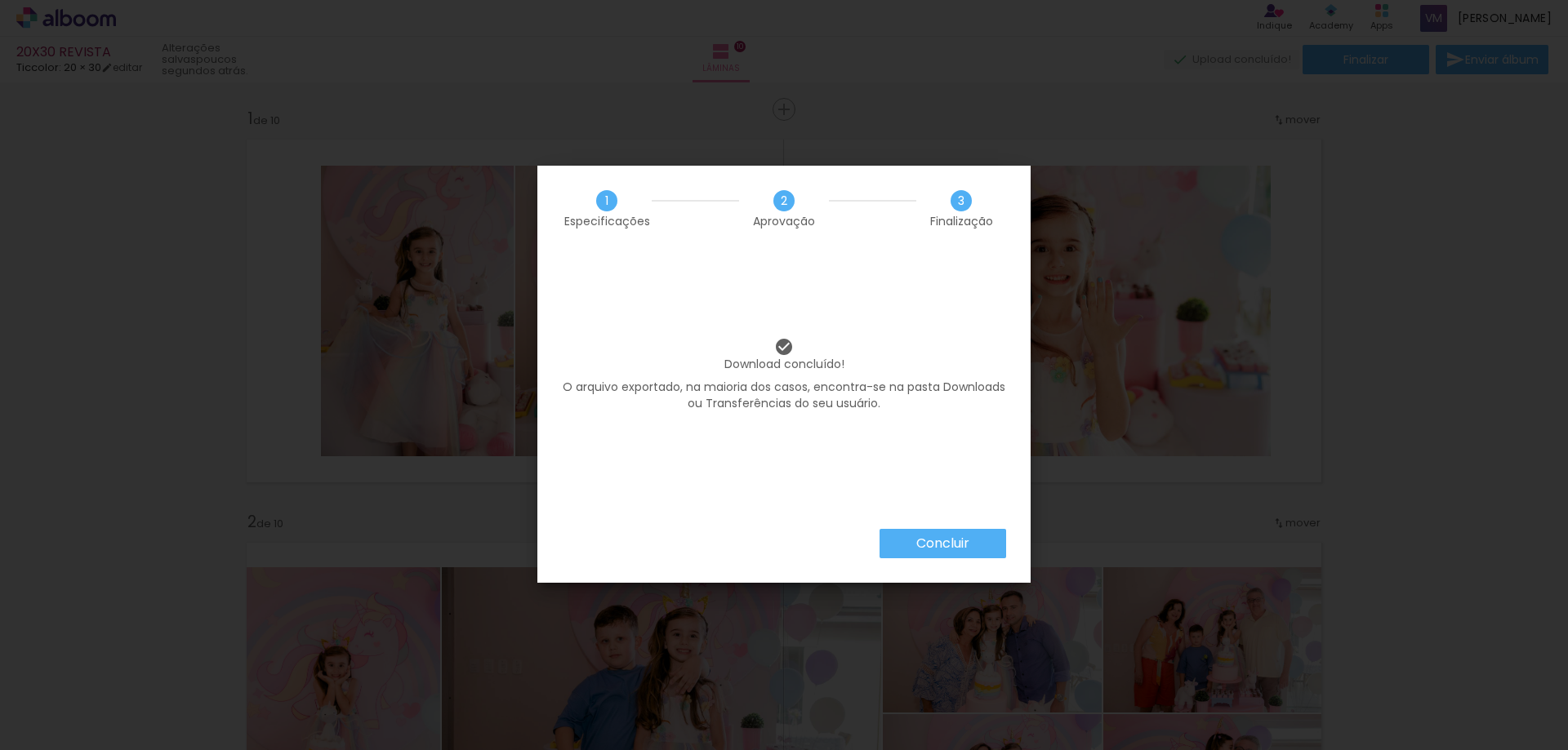
click at [954, 553] on iron-overlay-backdrop at bounding box center [784, 375] width 1568 height 750
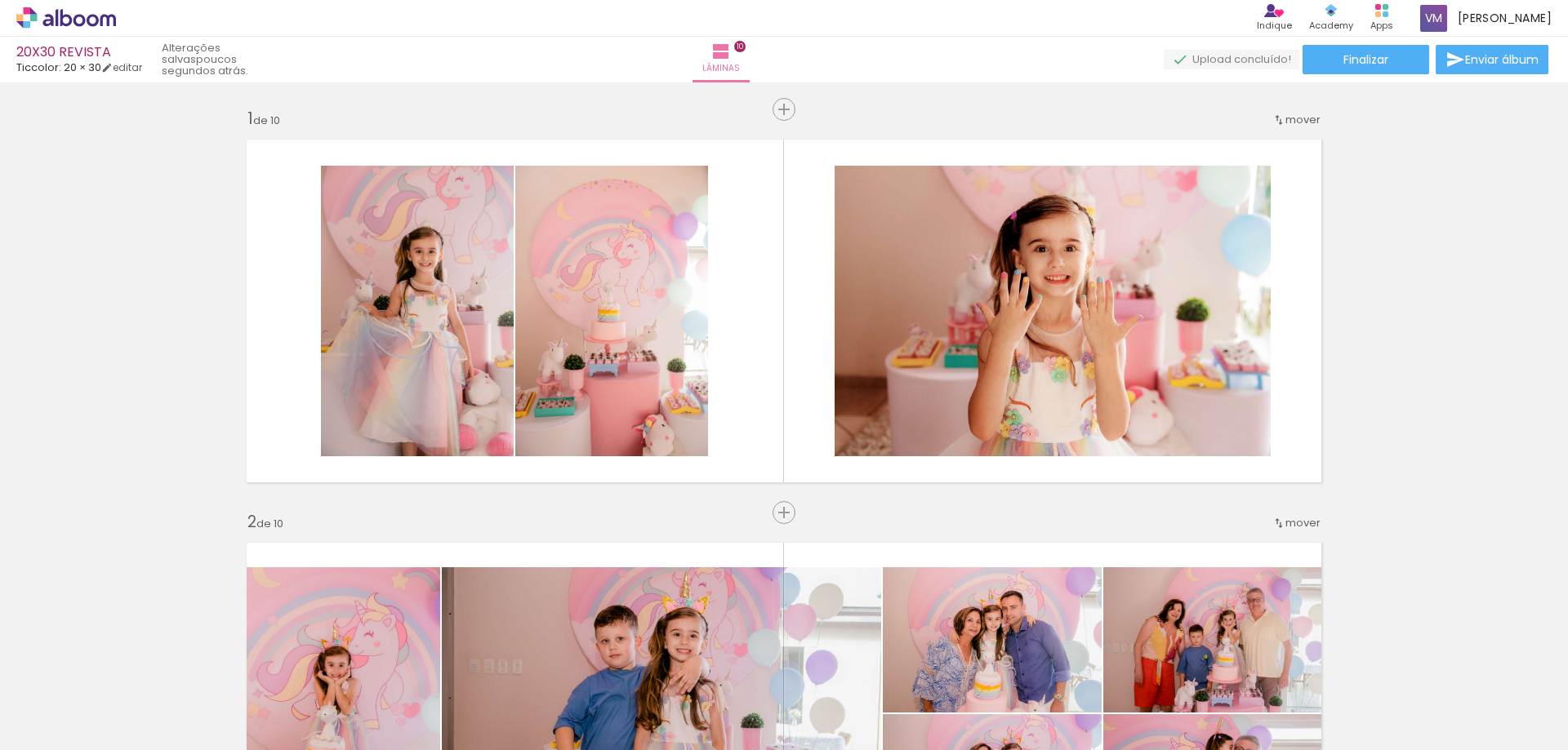
scroll to position [0, 2557]
